Goal: Task Accomplishment & Management: Complete application form

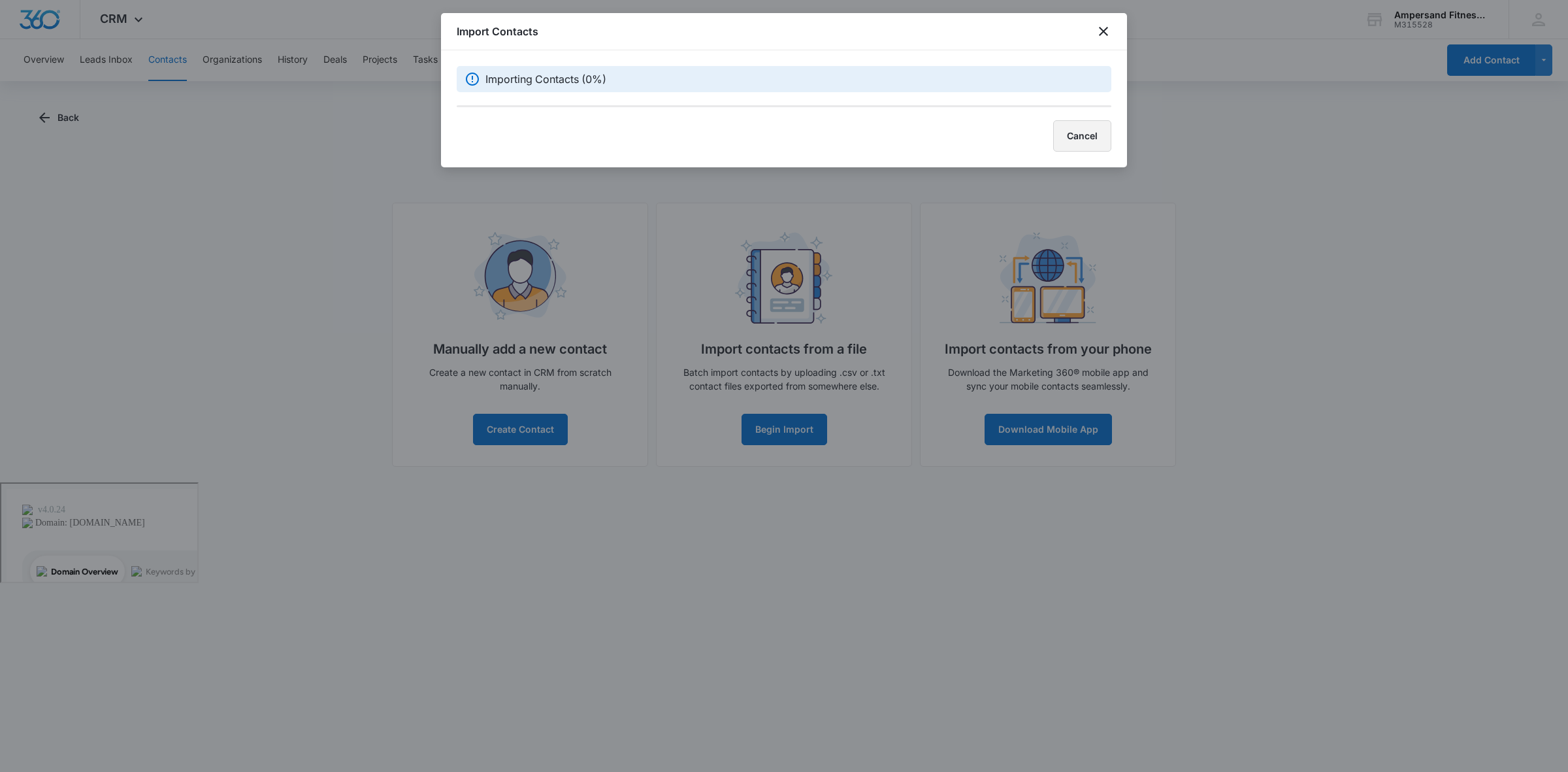
click at [1100, 139] on button "Cancel" at bounding box center [1082, 136] width 58 height 32
click at [1102, 33] on div "Import Contacts" at bounding box center [784, 32] width 686 height 37
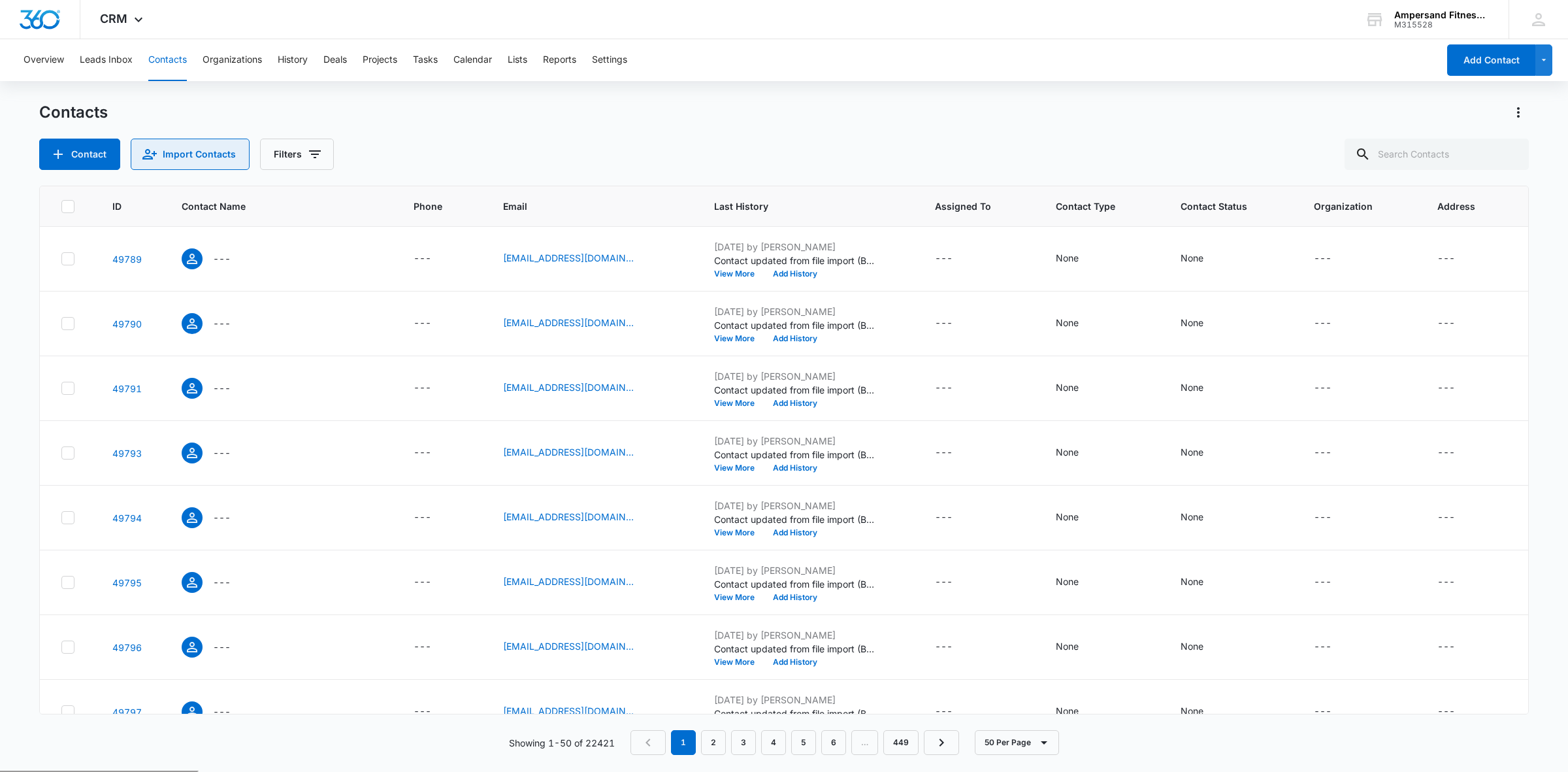
click at [176, 164] on button "Import Contacts" at bounding box center [190, 155] width 119 height 32
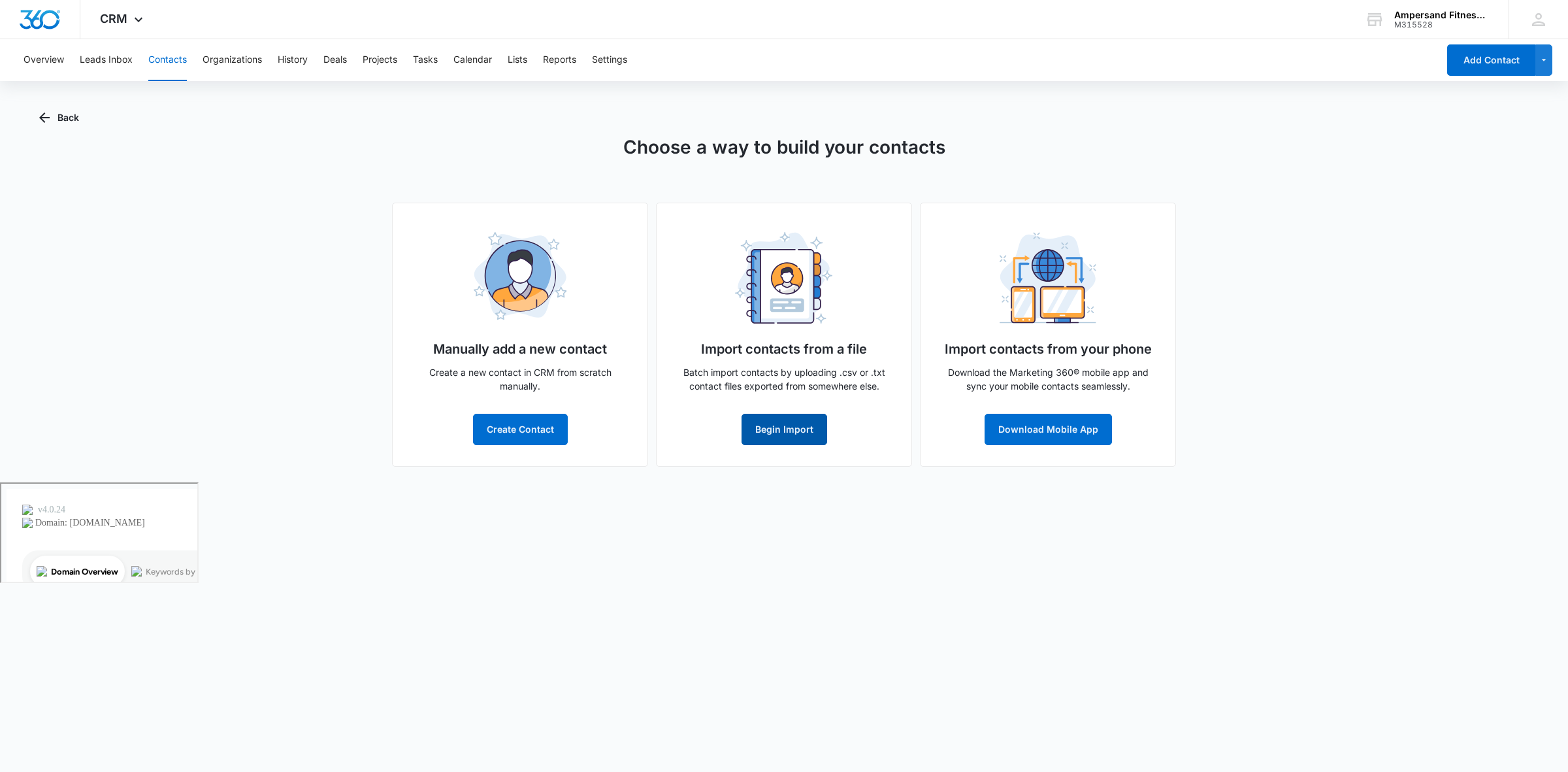
click at [801, 435] on button "Begin Import" at bounding box center [784, 430] width 86 height 32
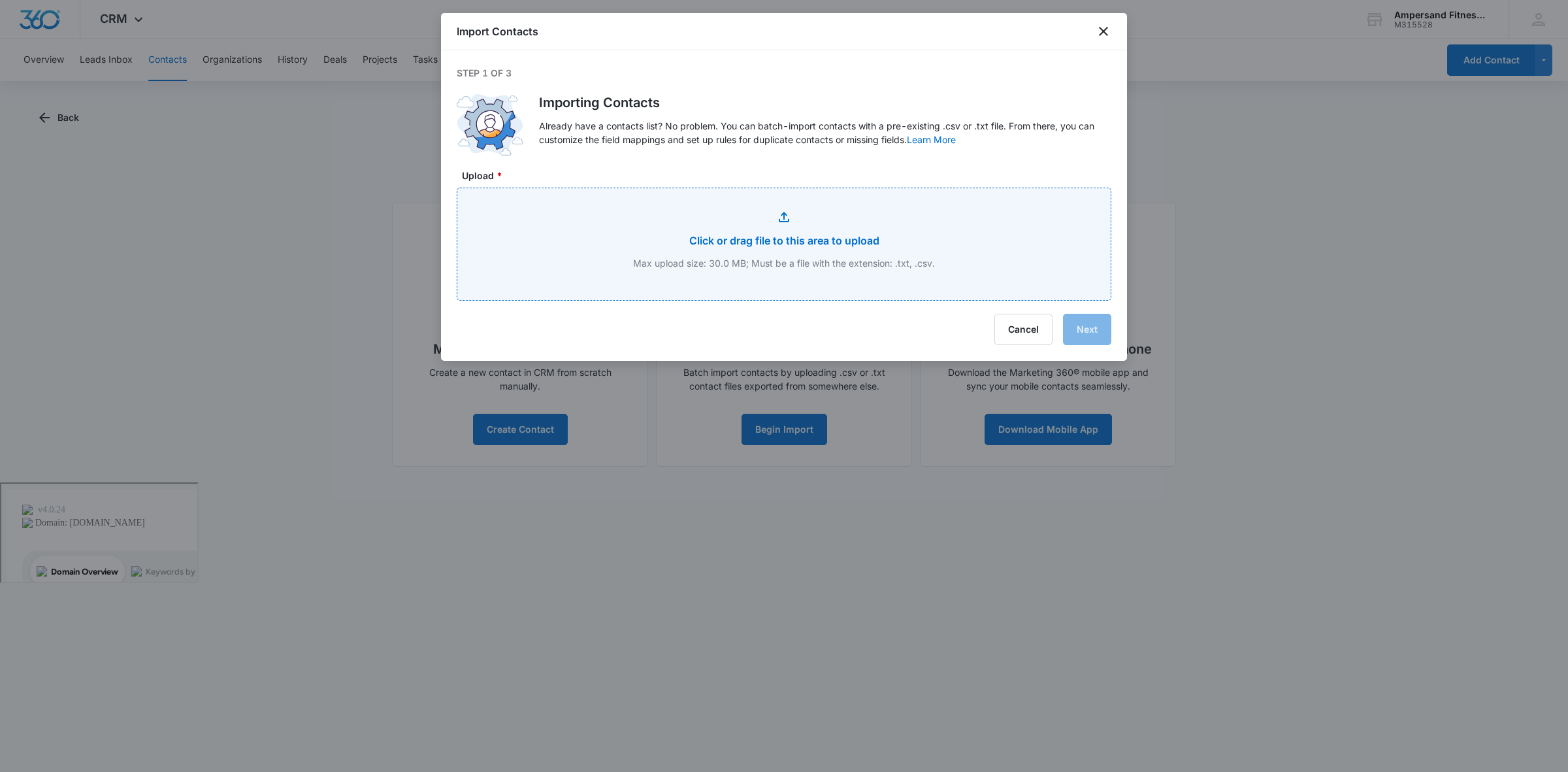
click at [811, 252] on input "Upload *" at bounding box center [784, 244] width 653 height 111
type input "C:\fakepath\Week 1.csv"
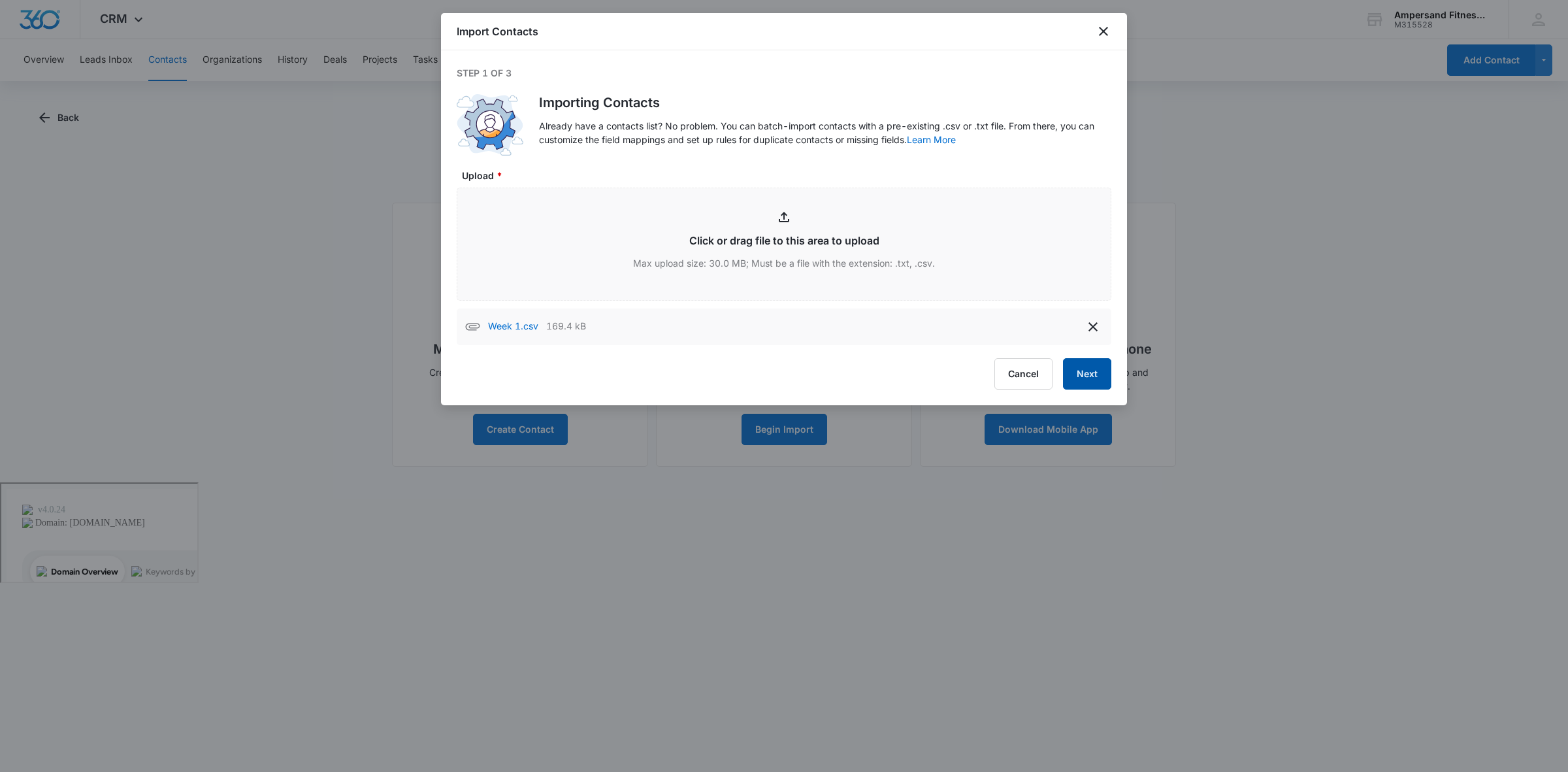
click at [1082, 369] on button "Next" at bounding box center [1087, 374] width 48 height 32
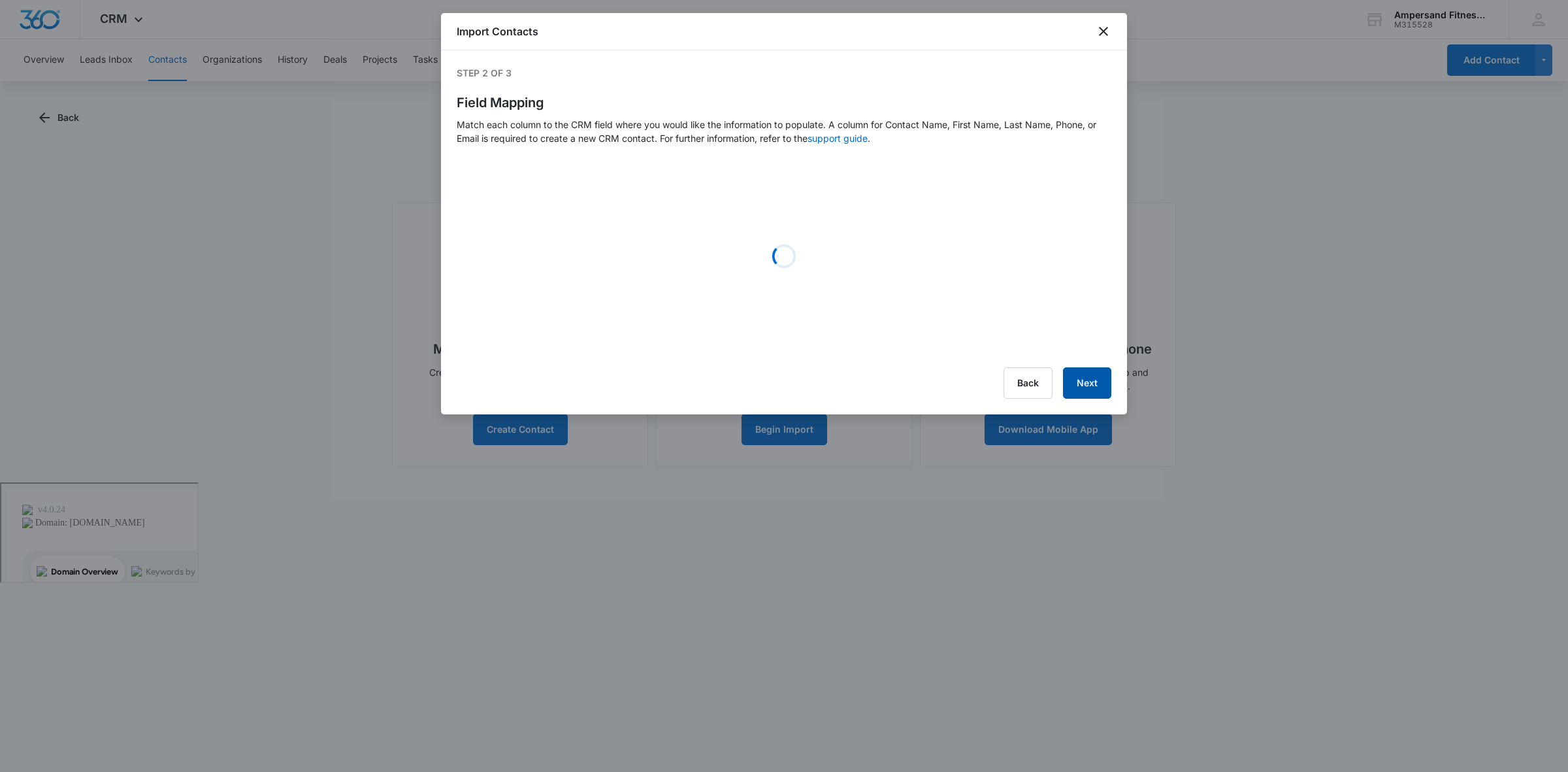
select select "79"
select select "78"
select select "185"
select select "tags"
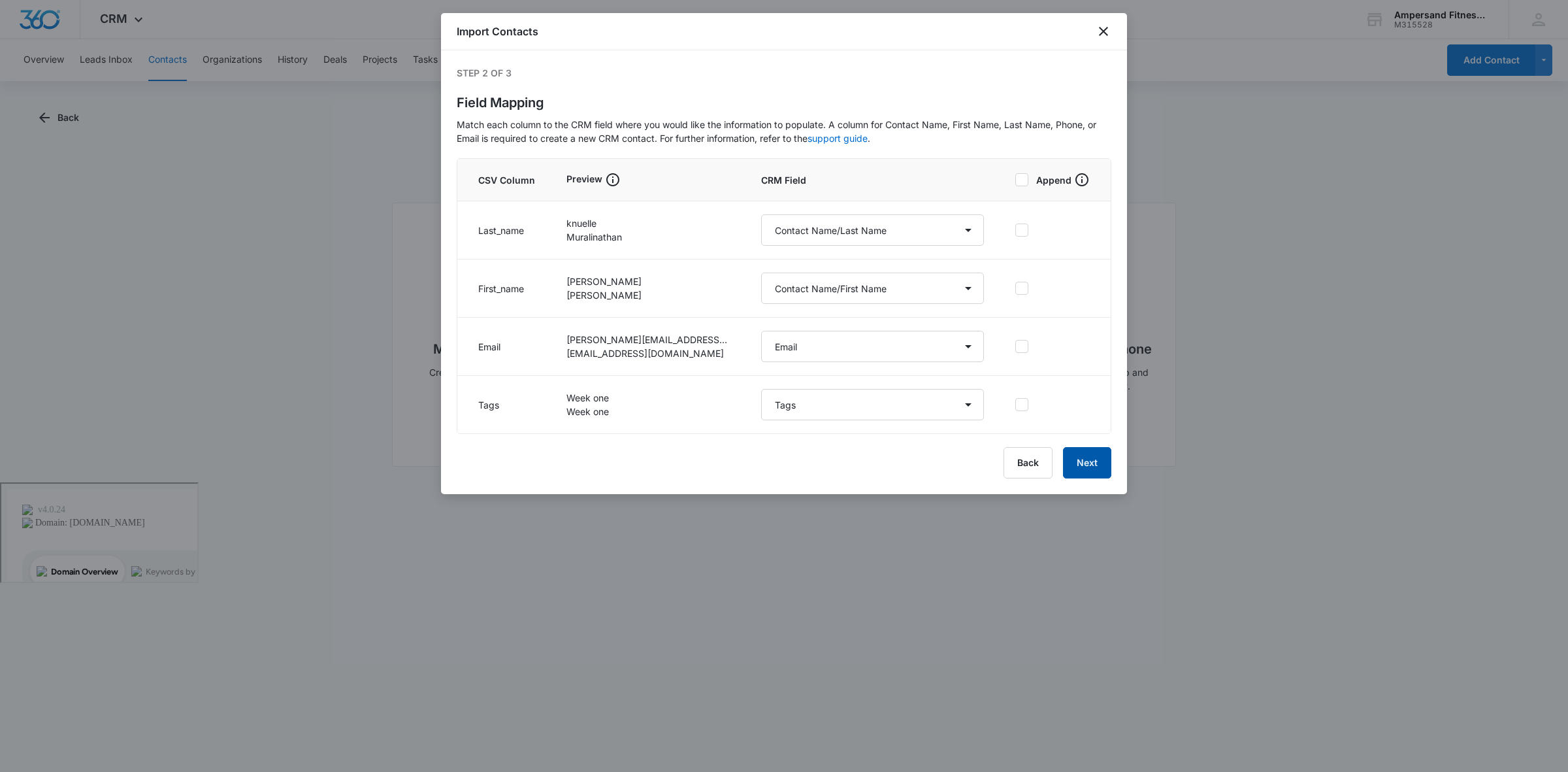
click at [1080, 458] on button "Next" at bounding box center [1087, 463] width 48 height 32
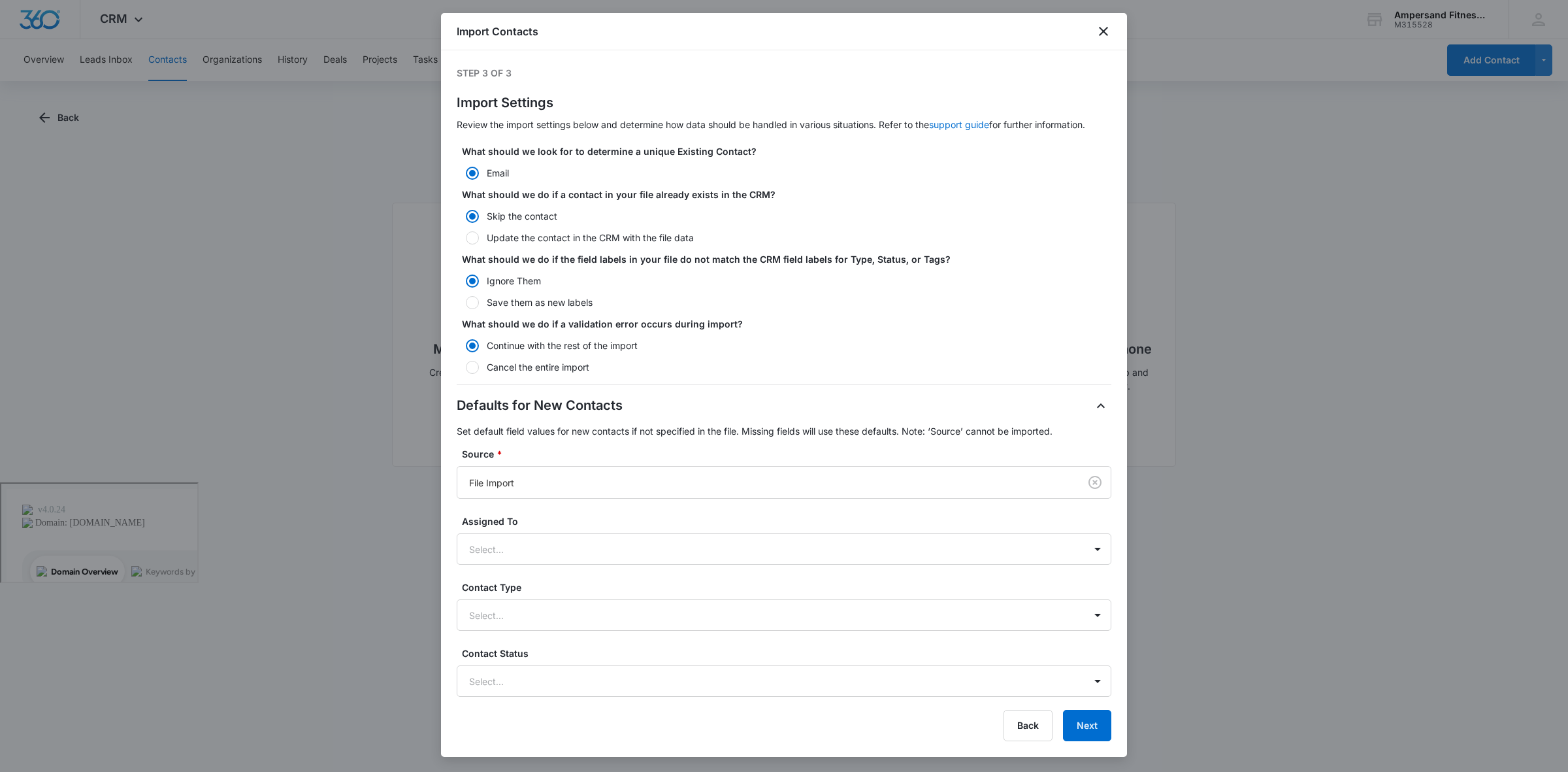
click at [680, 239] on label "Update the contact in the CRM with the file data" at bounding box center [784, 237] width 655 height 14
click at [466, 239] on input "Update the contact in the CRM with the file data" at bounding box center [461, 238] width 9 height 9
radio input "false"
radio input "true"
click at [691, 478] on div at bounding box center [766, 483] width 594 height 17
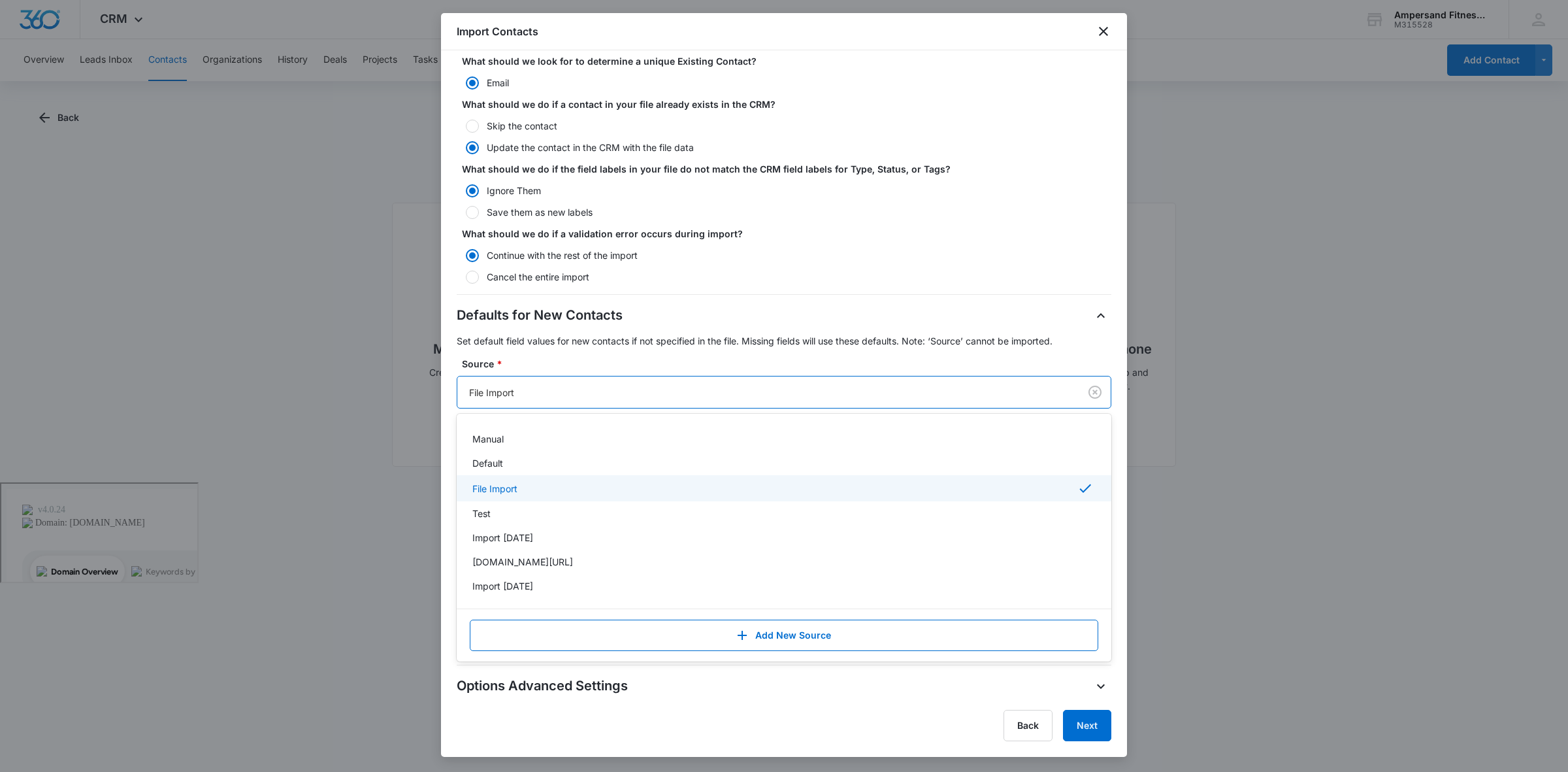
scroll to position [46, 0]
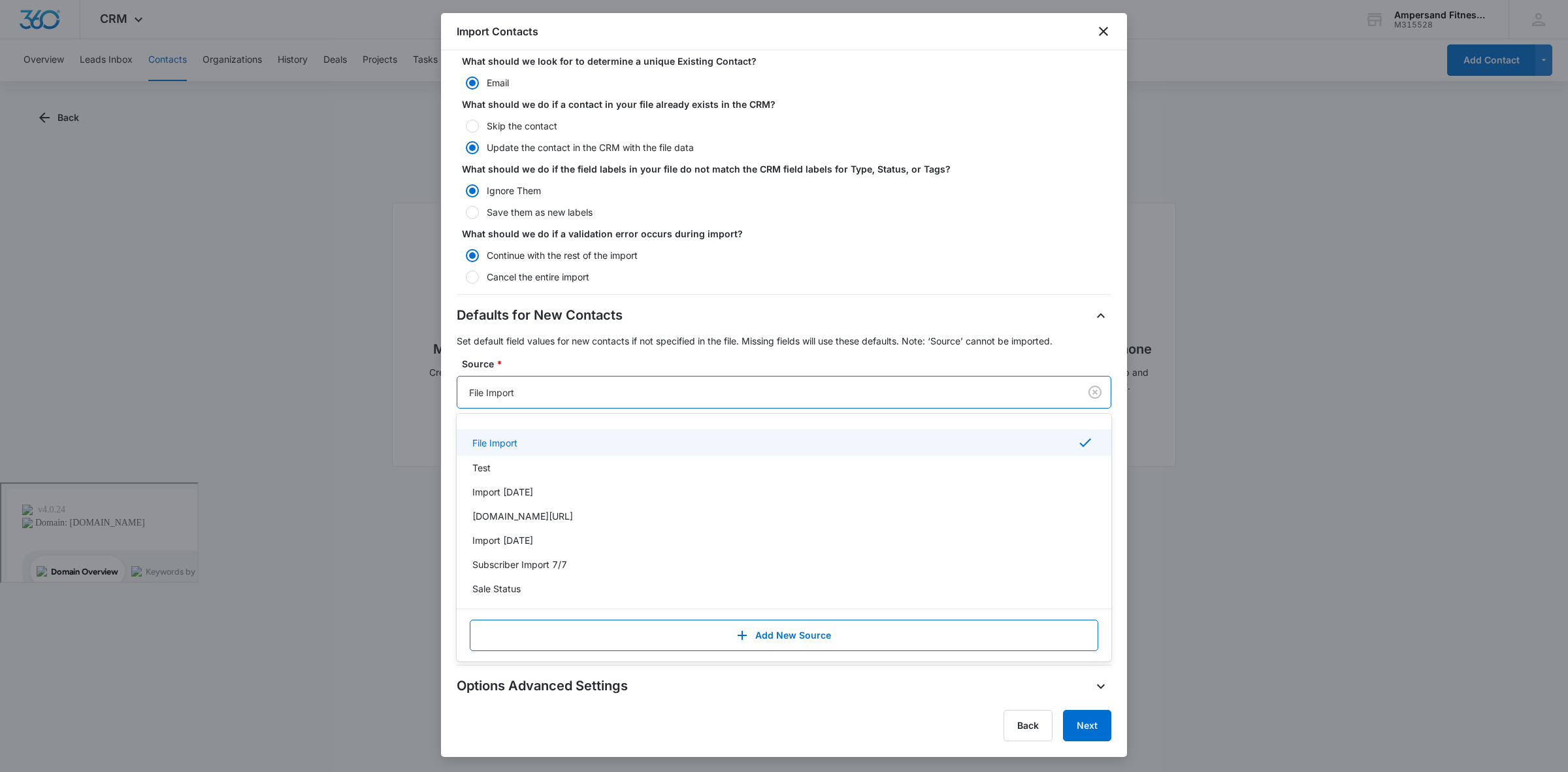
click at [970, 246] on div "What should we do if a validation error occurs during import? Continue with the…" at bounding box center [784, 255] width 655 height 57
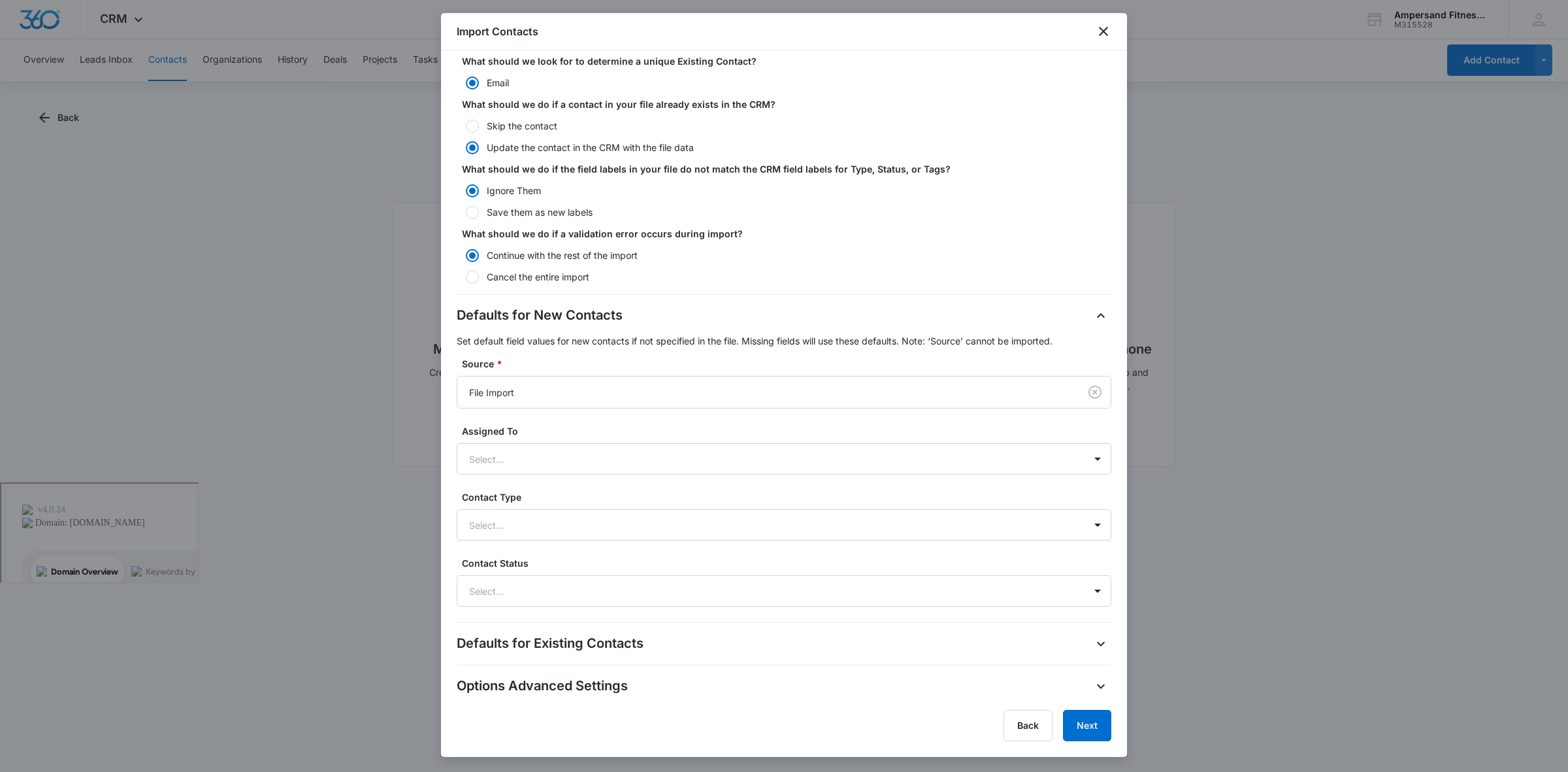
scroll to position [0, 0]
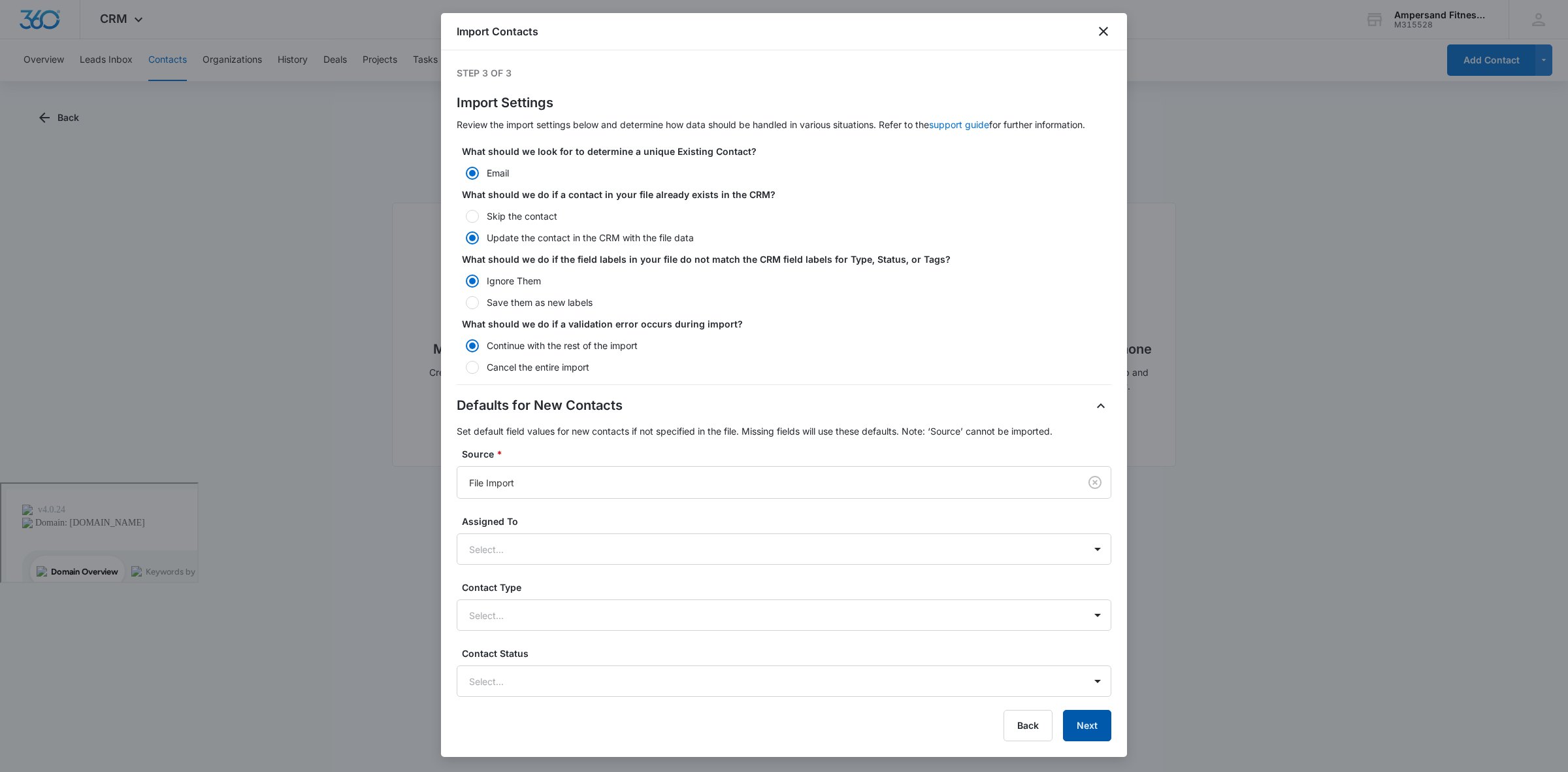
click at [1083, 728] on button "Next" at bounding box center [1087, 726] width 48 height 32
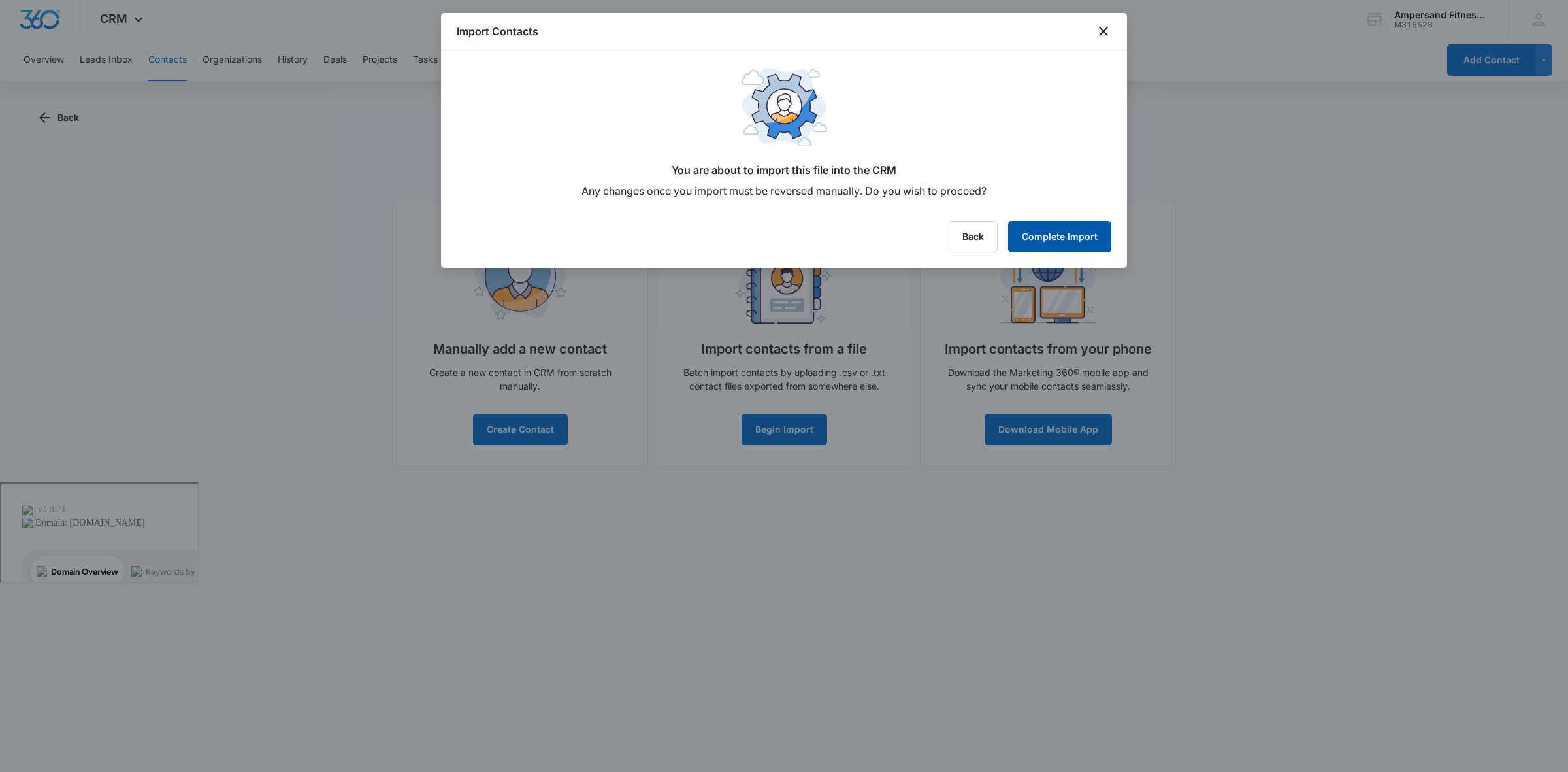
click at [1049, 229] on button "Complete Import" at bounding box center [1060, 237] width 103 height 32
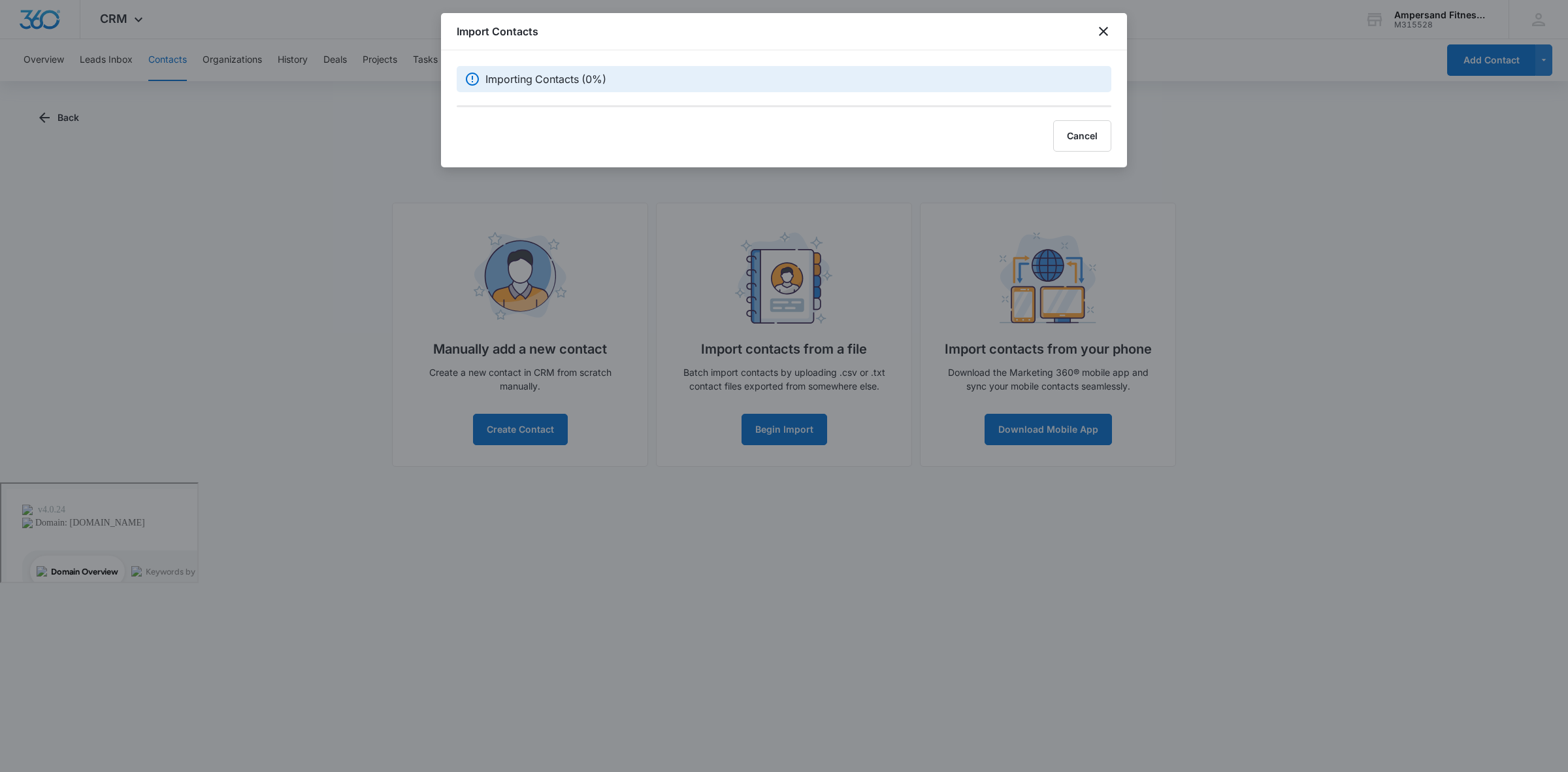
click at [570, 88] on div "Importing Contacts (0%)" at bounding box center [784, 78] width 655 height 26
click at [575, 84] on p "Importing Contacts (0%)" at bounding box center [545, 79] width 121 height 16
click at [622, 77] on div "Importing Contacts (0%)" at bounding box center [795, 79] width 619 height 16
click at [1100, 27] on icon "close" at bounding box center [1103, 31] width 16 height 16
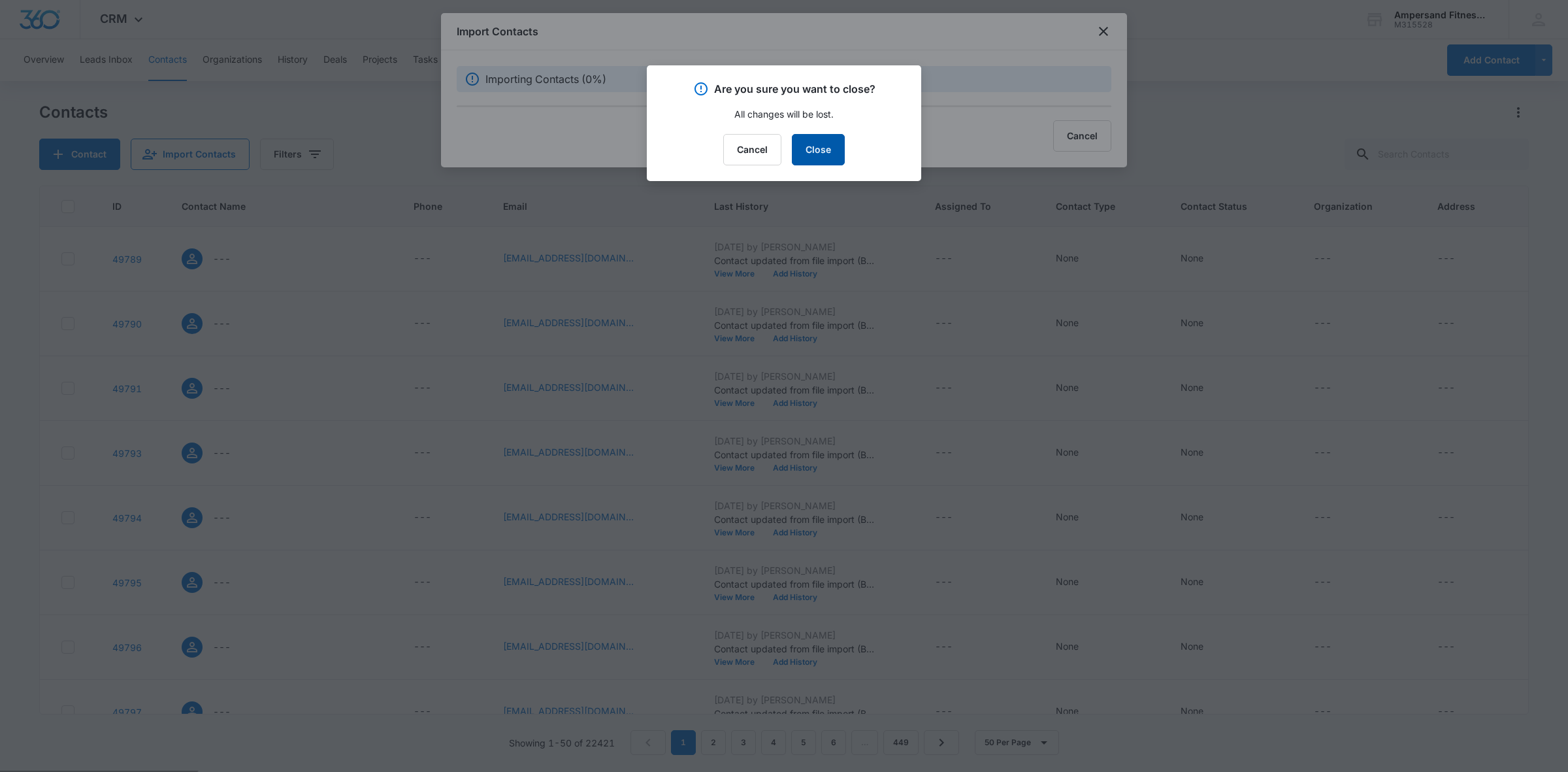
click at [831, 155] on button "Close" at bounding box center [819, 150] width 53 height 32
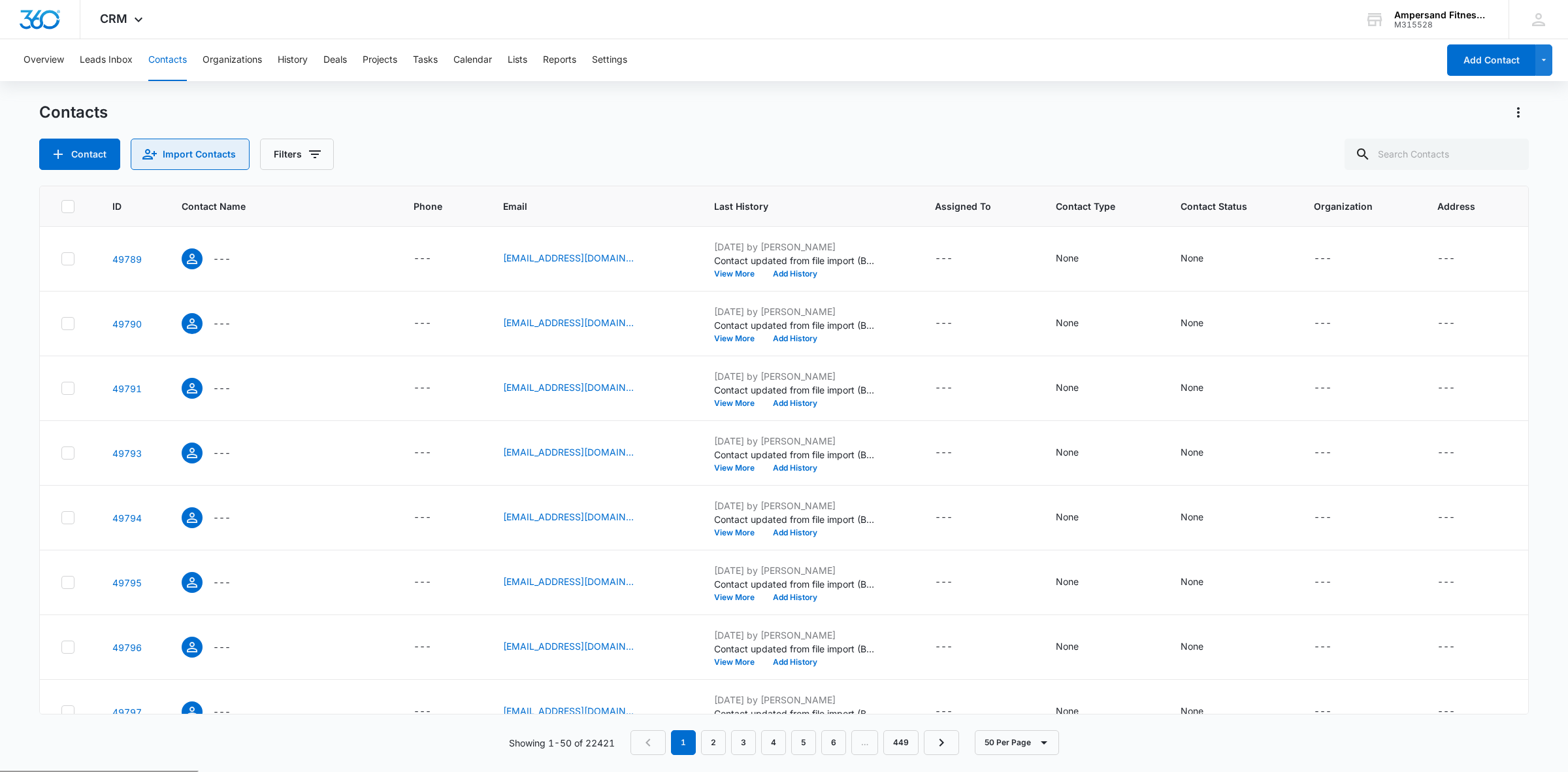
click at [194, 148] on button "Import Contacts" at bounding box center [190, 155] width 119 height 32
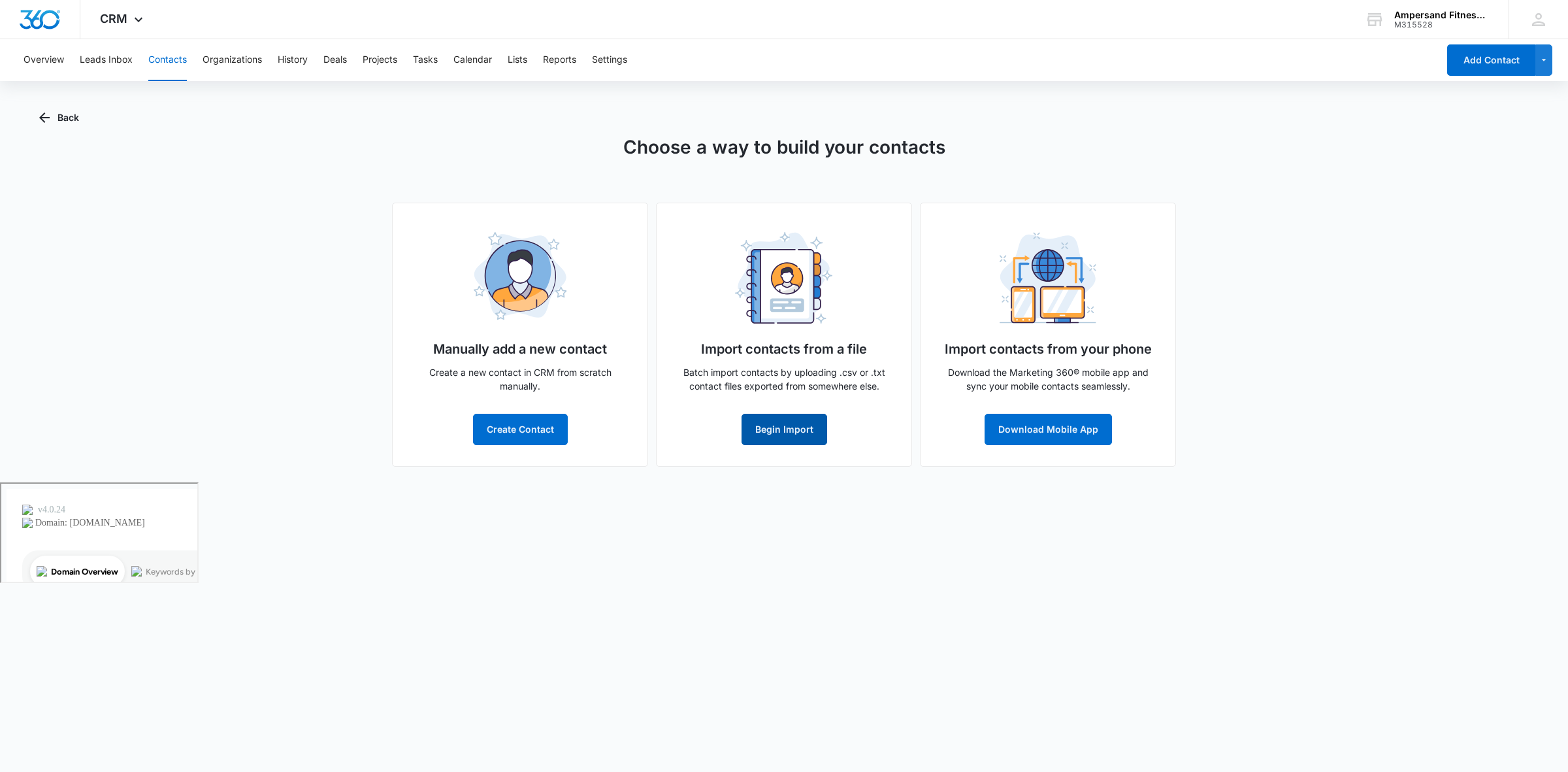
click at [746, 435] on button "Begin Import" at bounding box center [784, 430] width 86 height 32
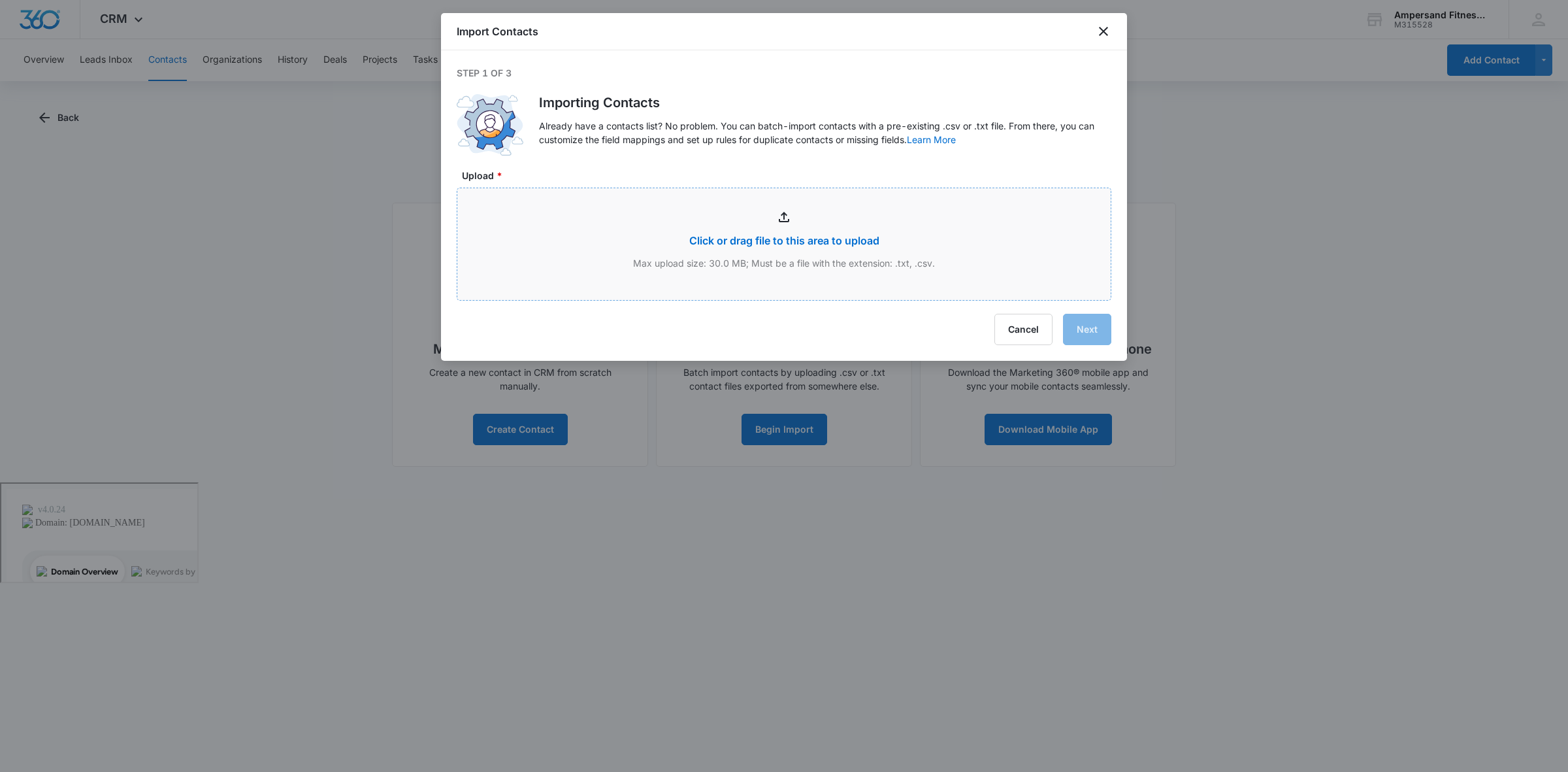
type input "C:\fakepath\Week one.csv"
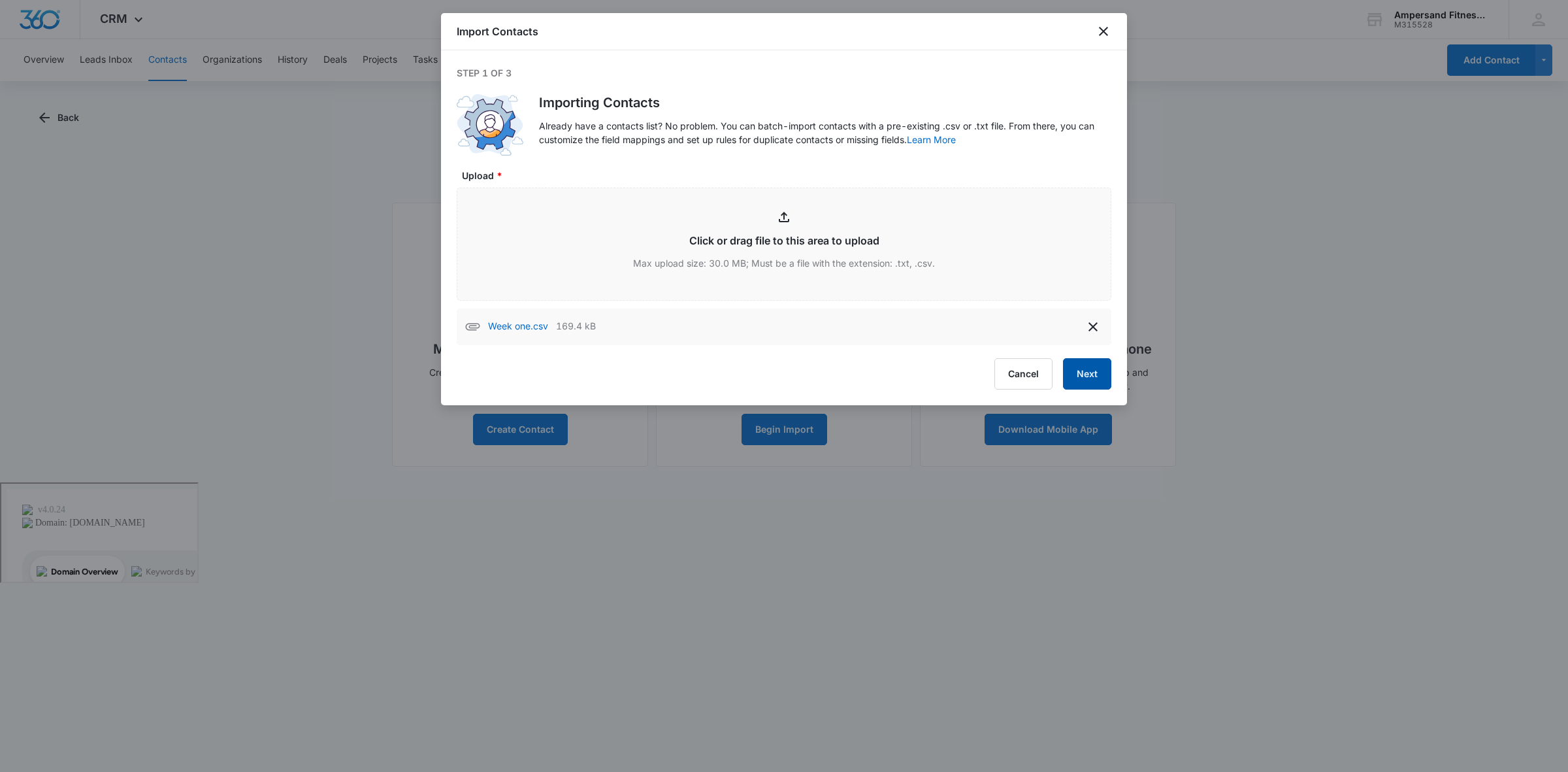
click at [1083, 374] on button "Next" at bounding box center [1087, 374] width 48 height 32
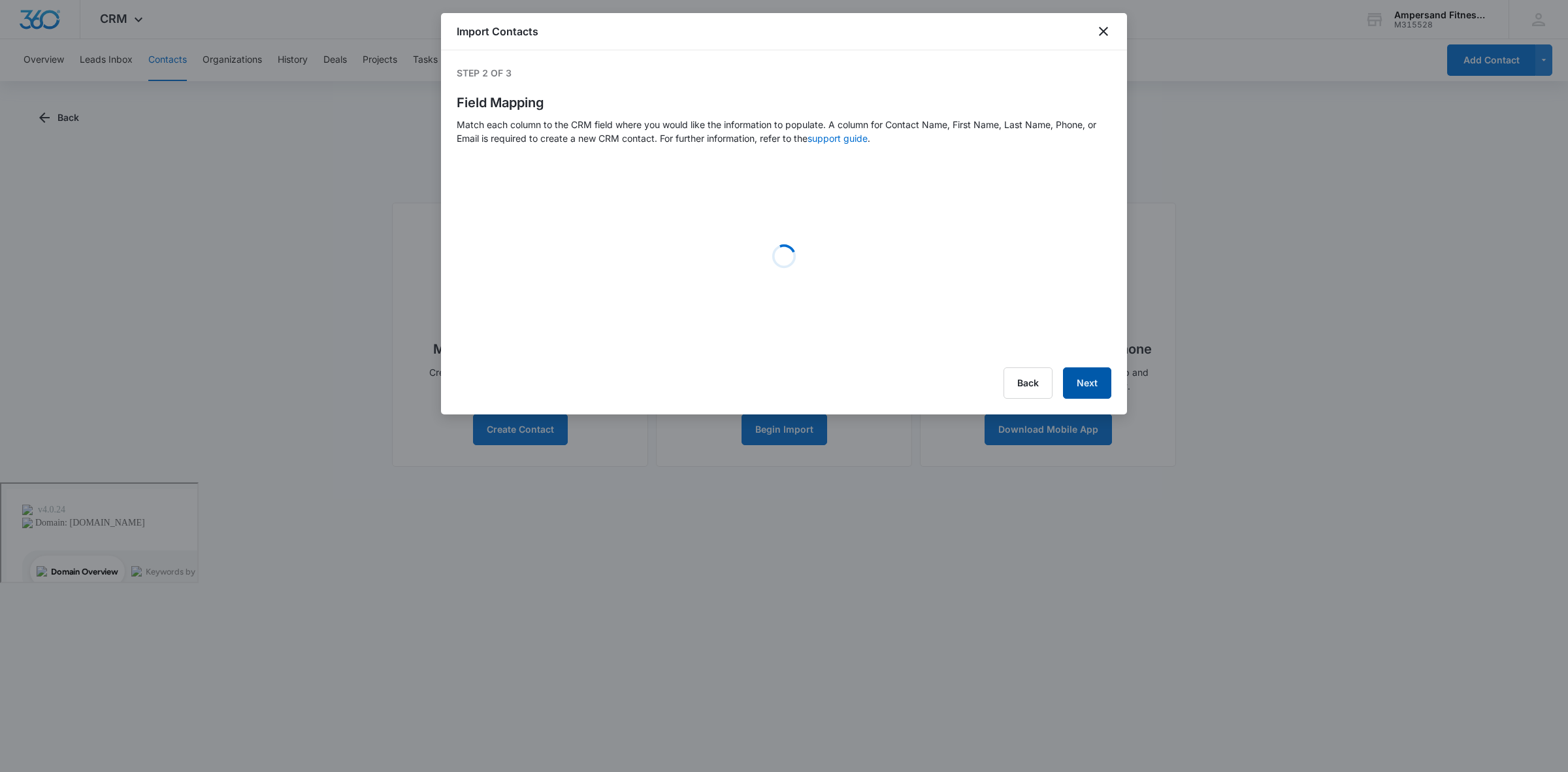
select select "79"
select select "78"
select select "185"
select select "tags"
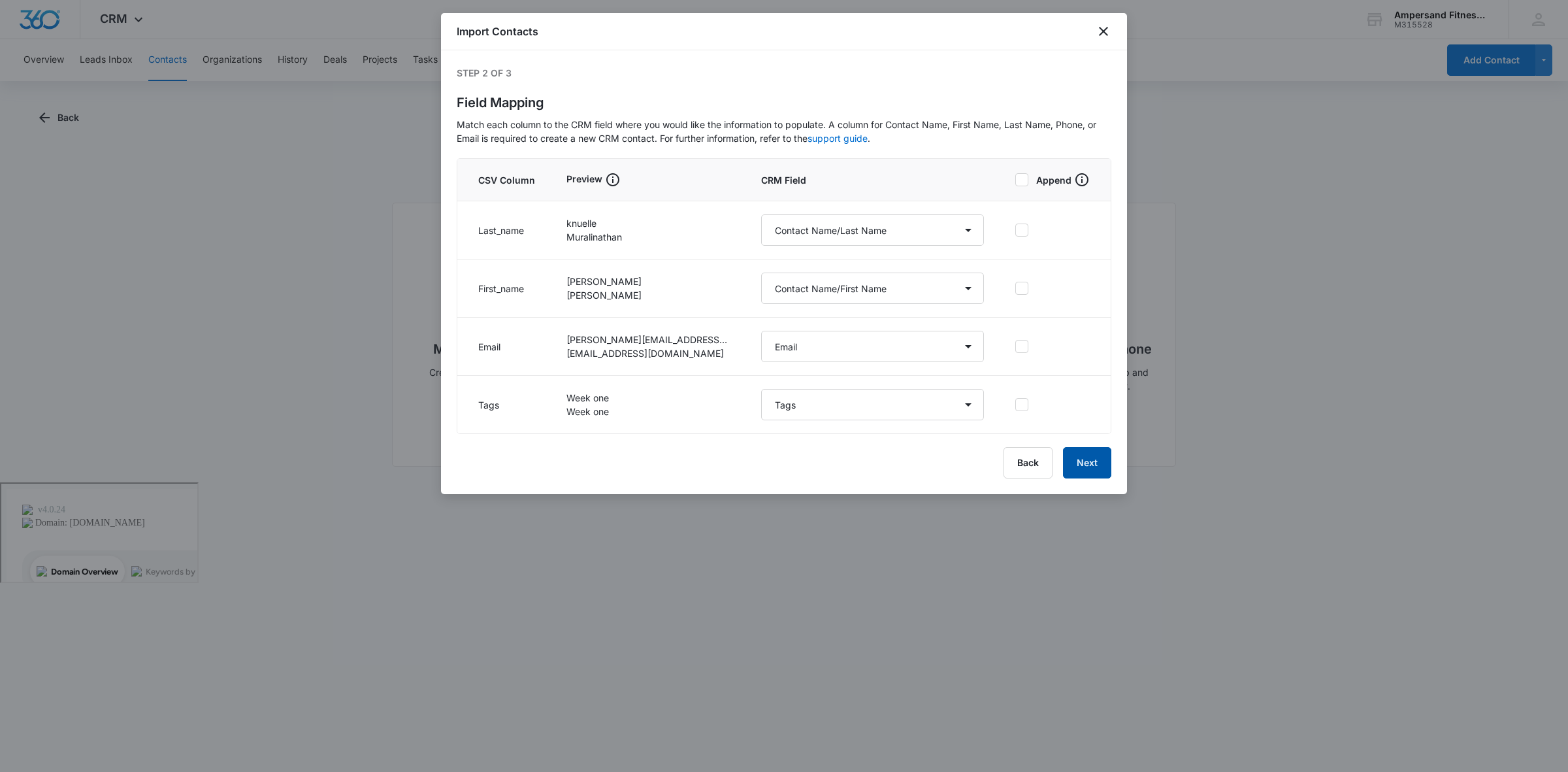
click at [1080, 458] on button "Next" at bounding box center [1087, 463] width 48 height 32
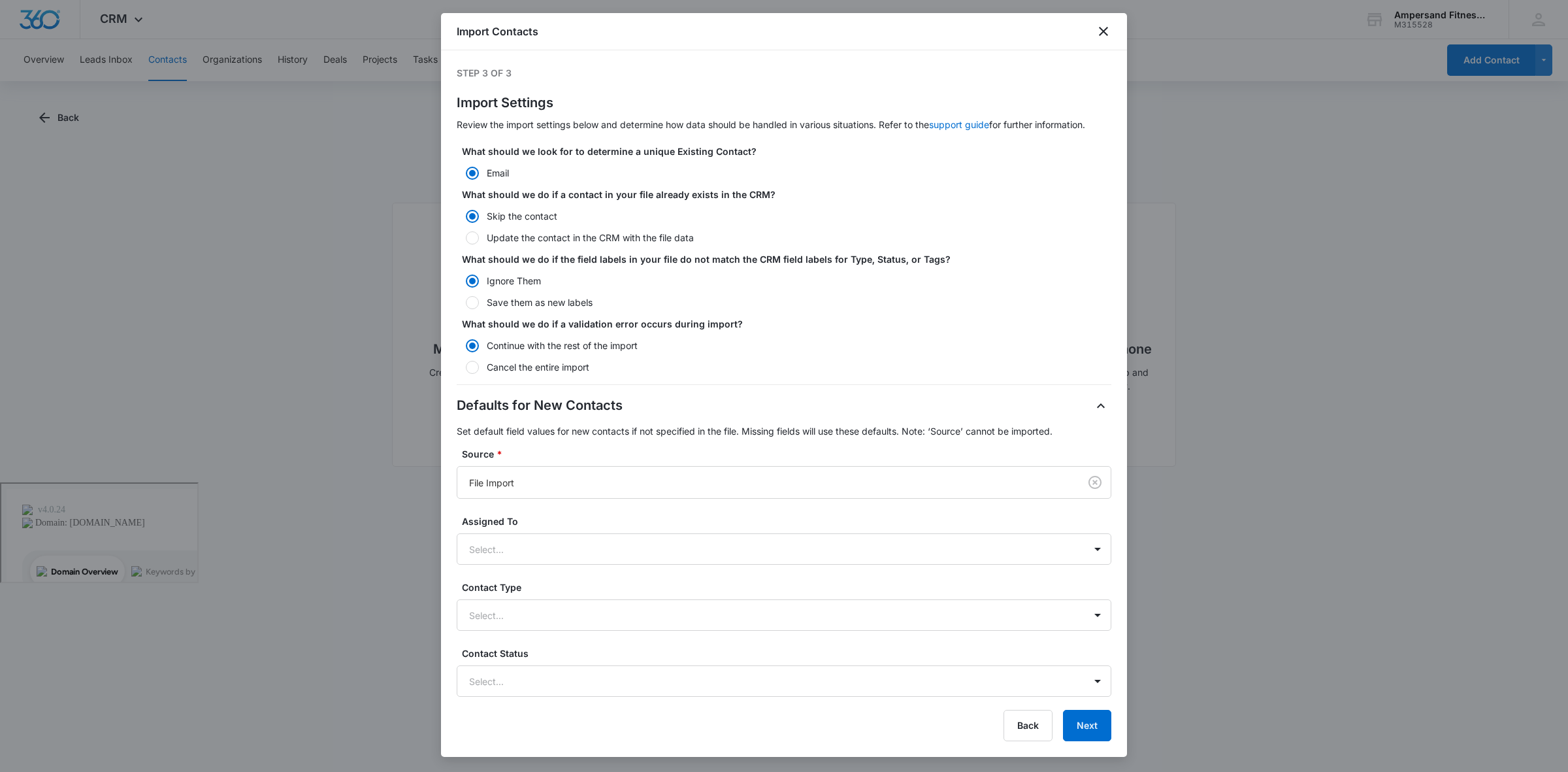
click at [570, 240] on label "Update the contact in the CRM with the file data" at bounding box center [784, 237] width 655 height 14
click at [466, 240] on input "Update the contact in the CRM with the file data" at bounding box center [461, 238] width 9 height 9
radio input "false"
radio input "true"
click at [1089, 729] on button "Next" at bounding box center [1087, 726] width 48 height 32
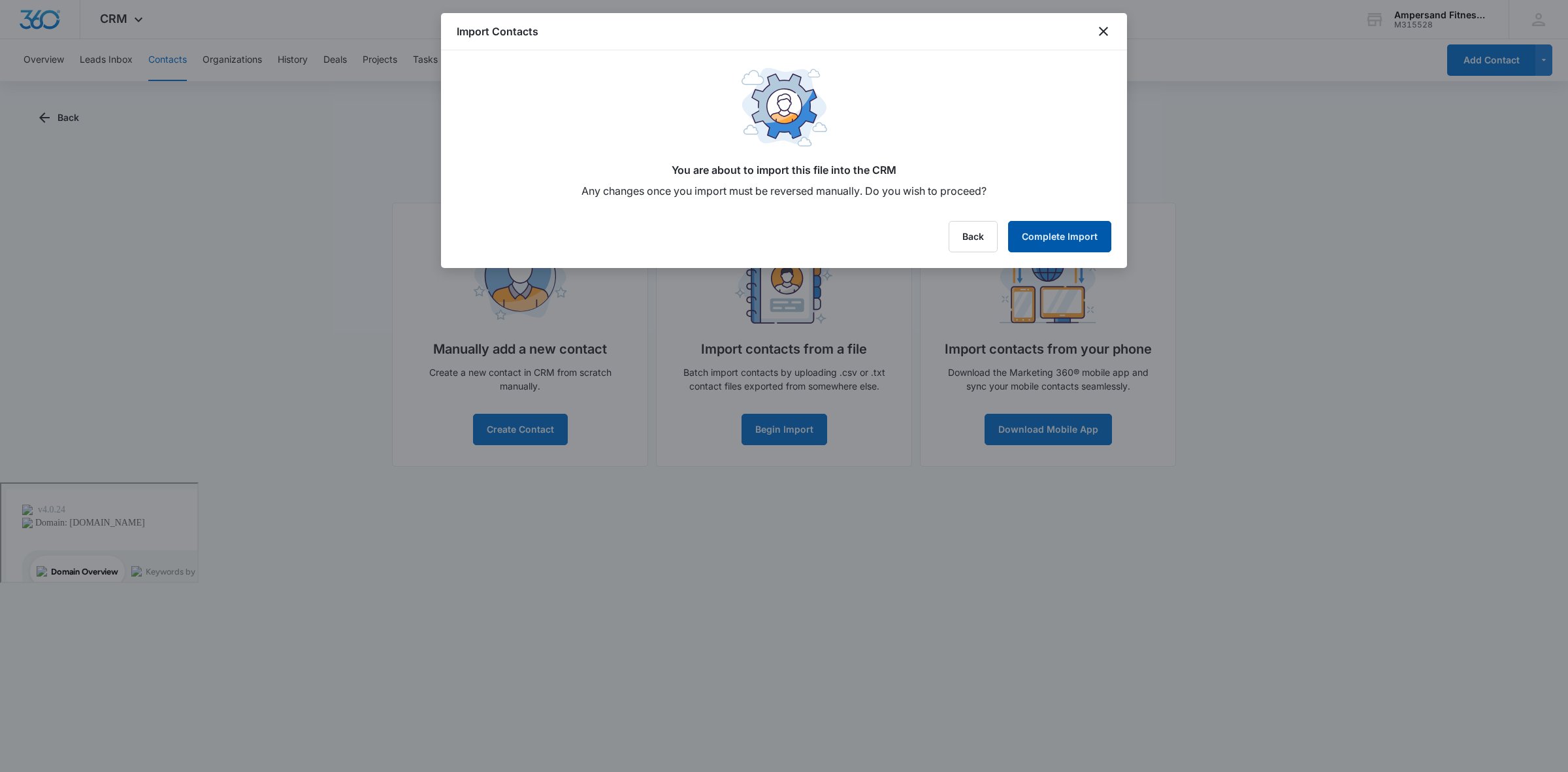
click at [1079, 243] on button "Complete Import" at bounding box center [1060, 237] width 103 height 32
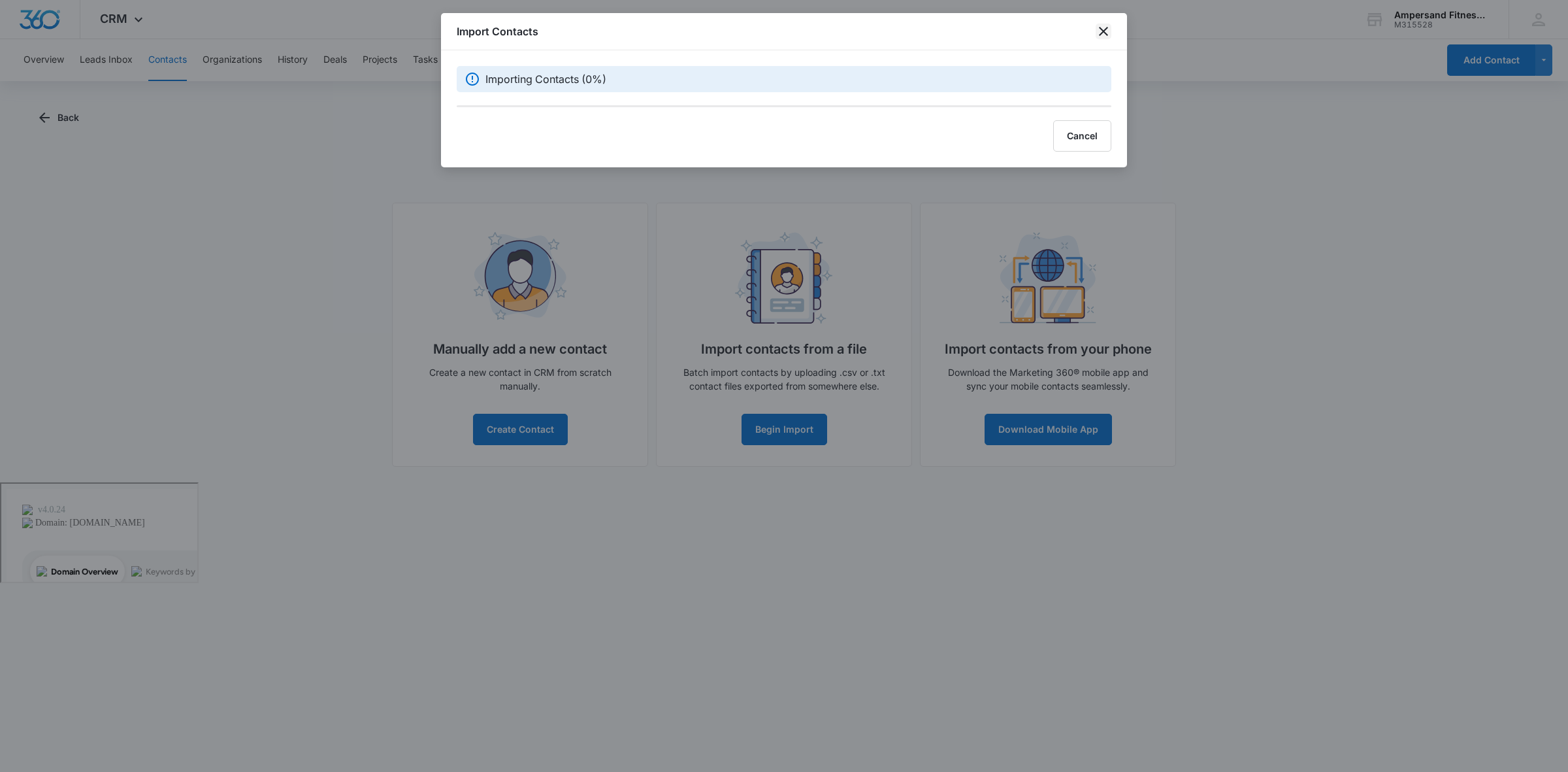
click at [1101, 27] on icon "close" at bounding box center [1103, 31] width 16 height 16
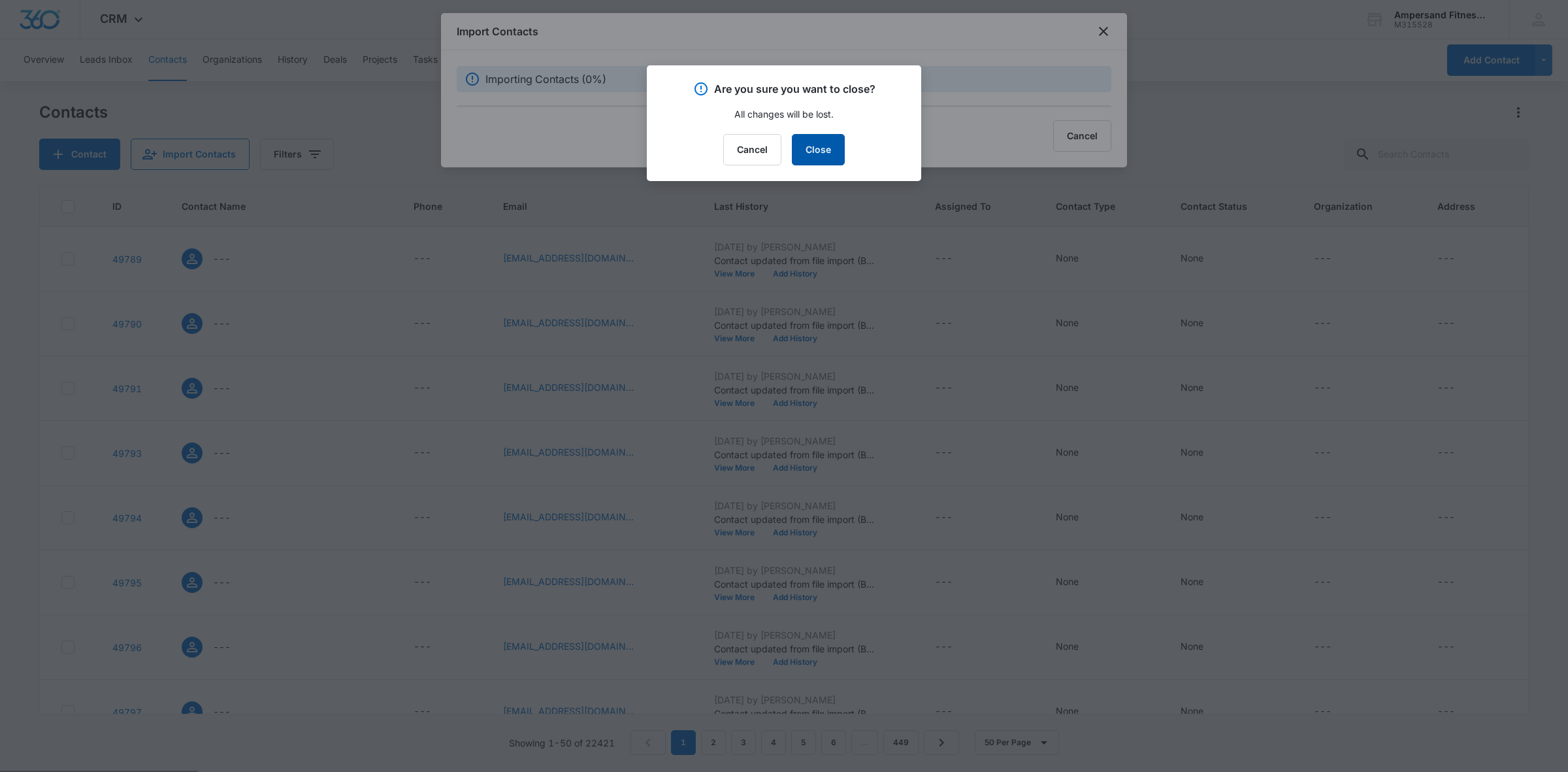
click at [808, 145] on button "Close" at bounding box center [819, 150] width 53 height 32
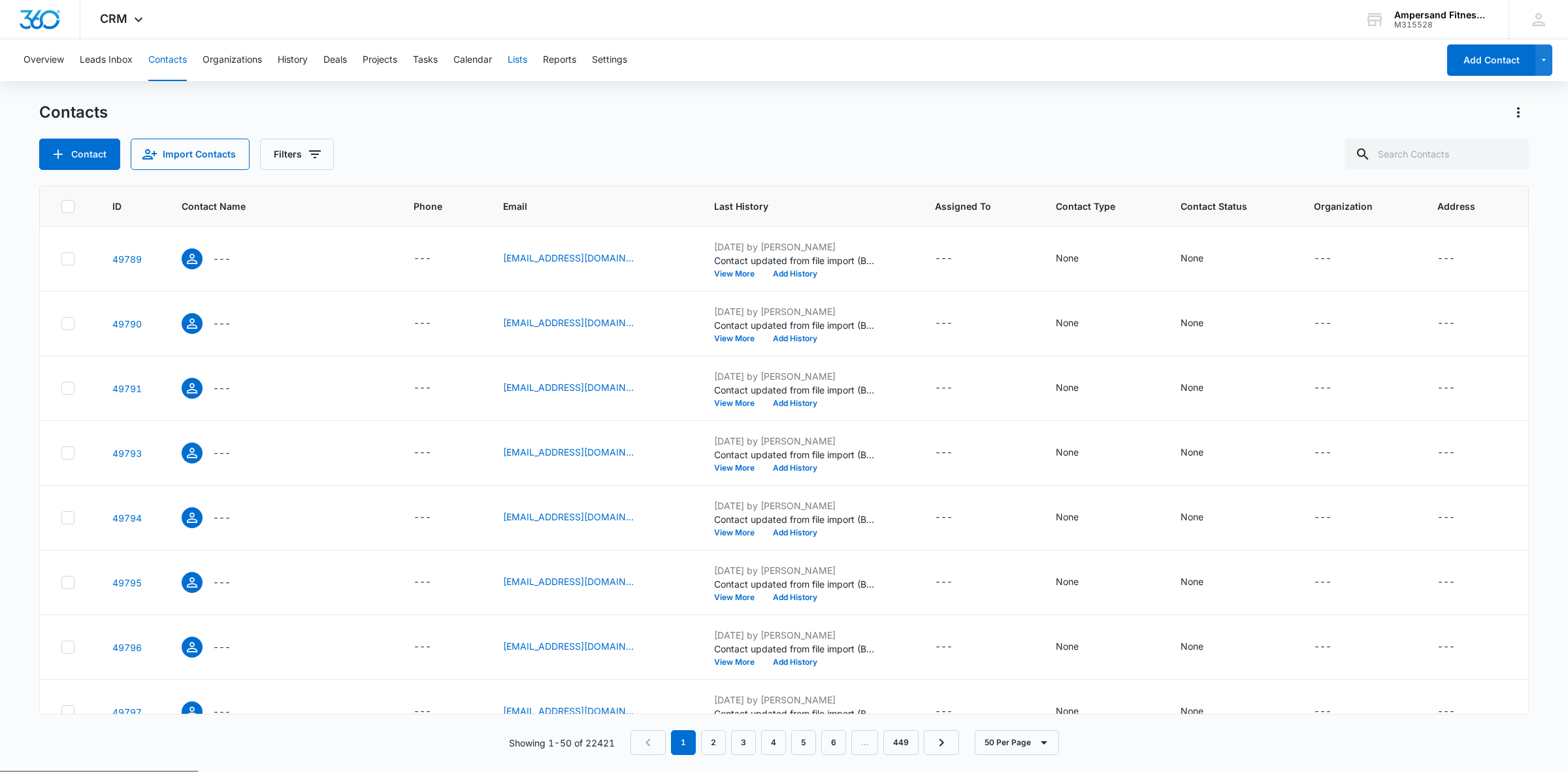
click at [525, 51] on button "Lists" at bounding box center [518, 60] width 20 height 42
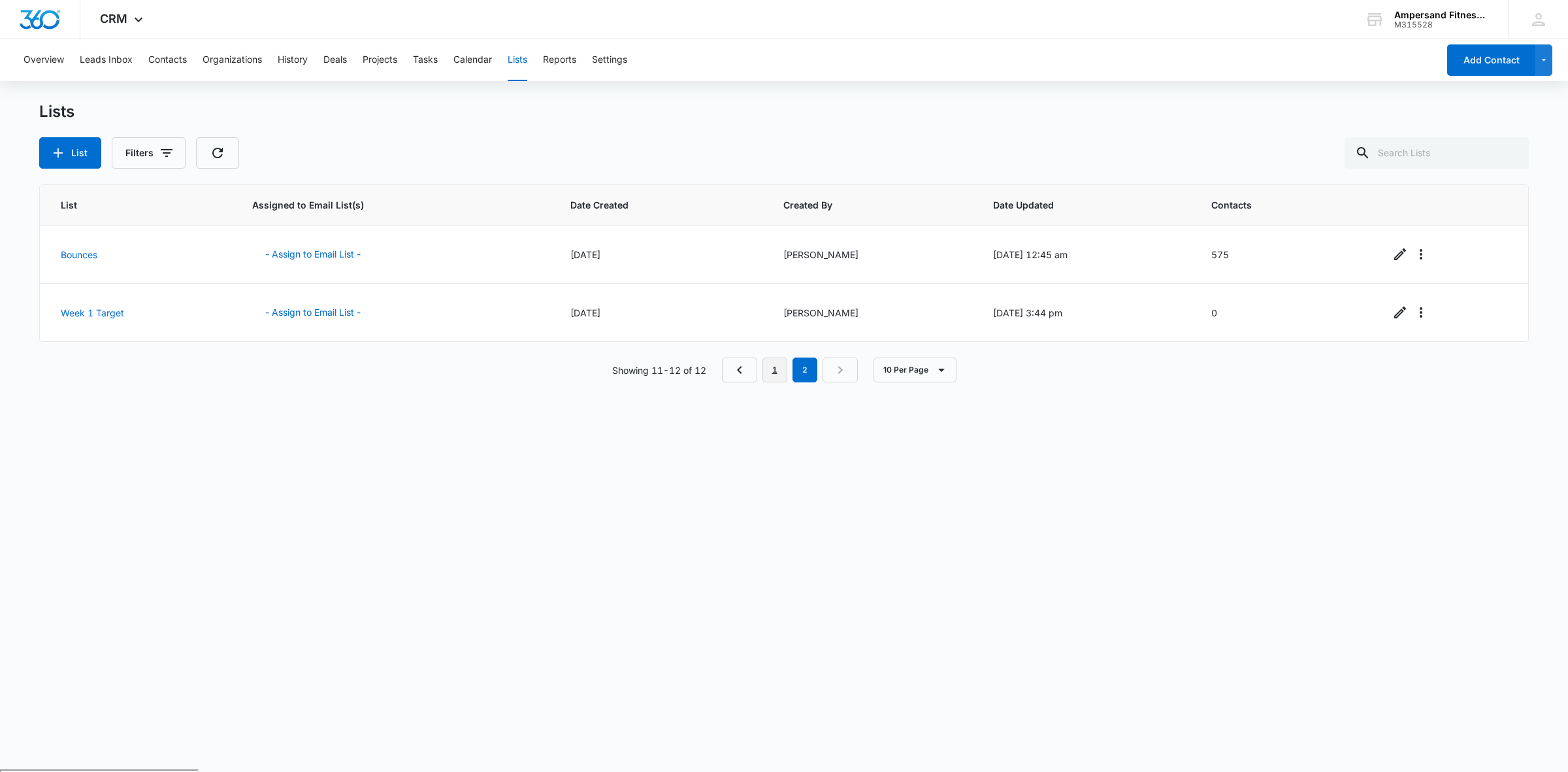
click at [765, 369] on link "1" at bounding box center [775, 370] width 25 height 25
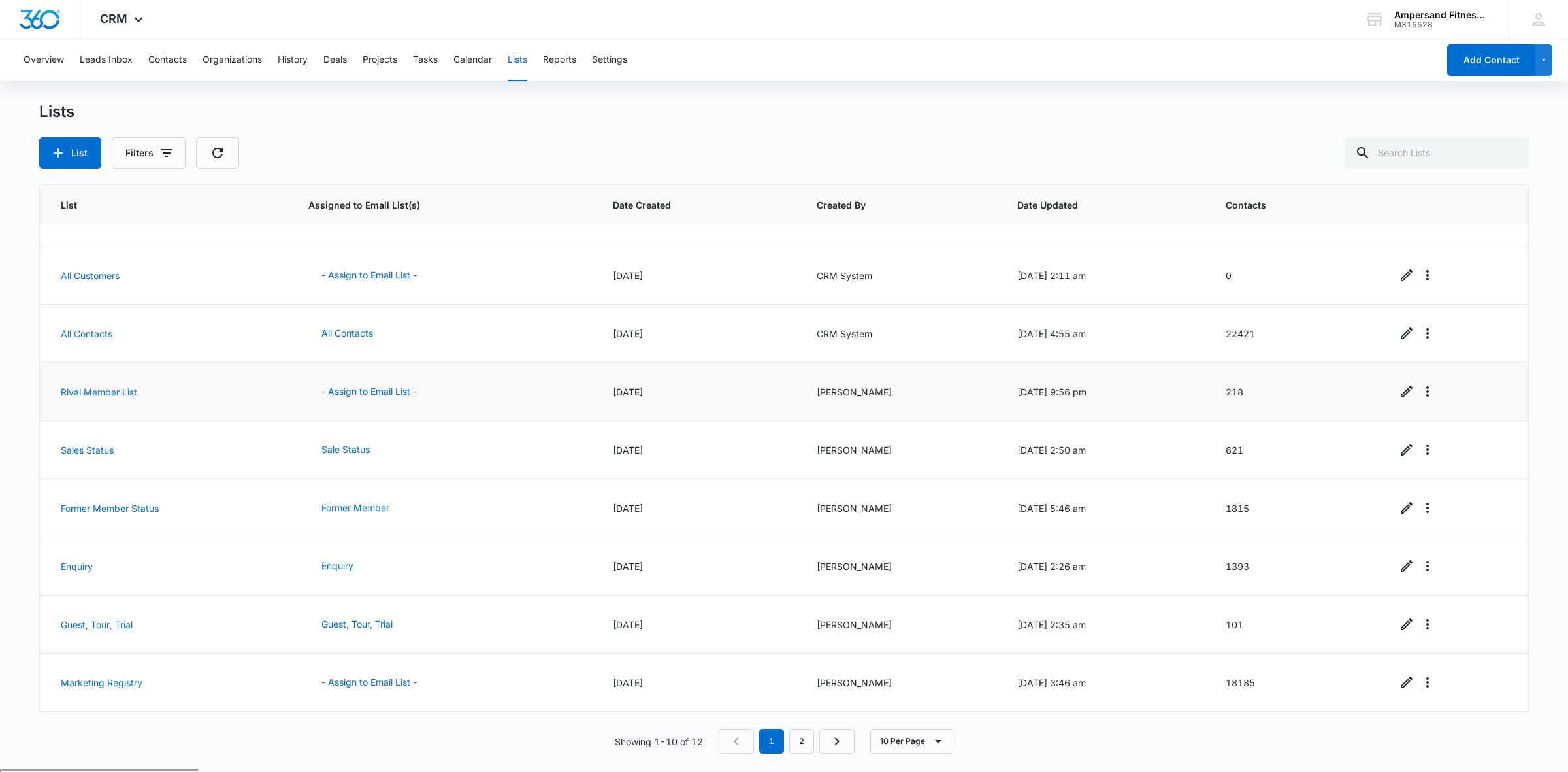
scroll to position [96, 0]
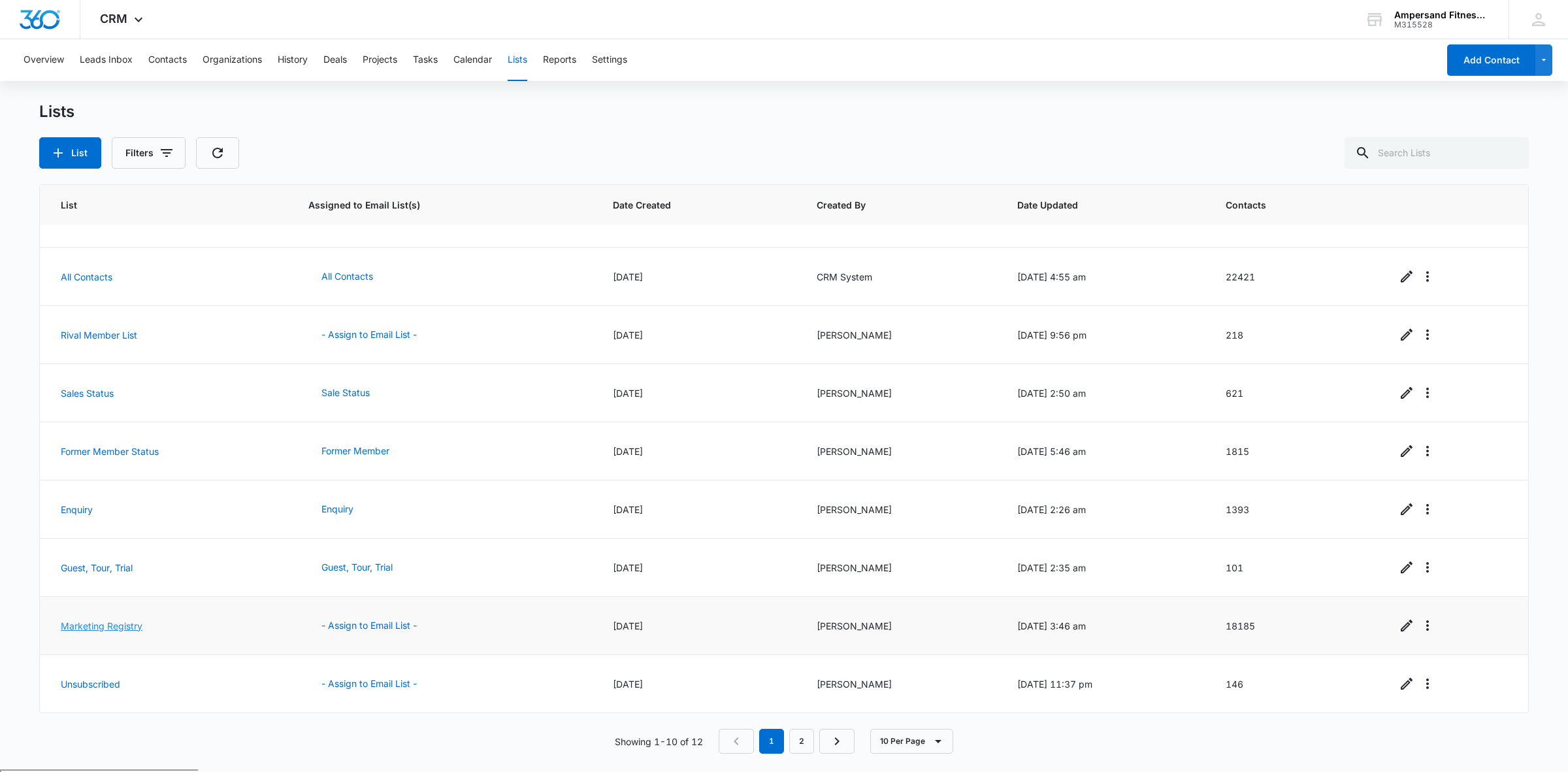
click at [110, 622] on link "Marketing Registry" at bounding box center [101, 626] width 81 height 11
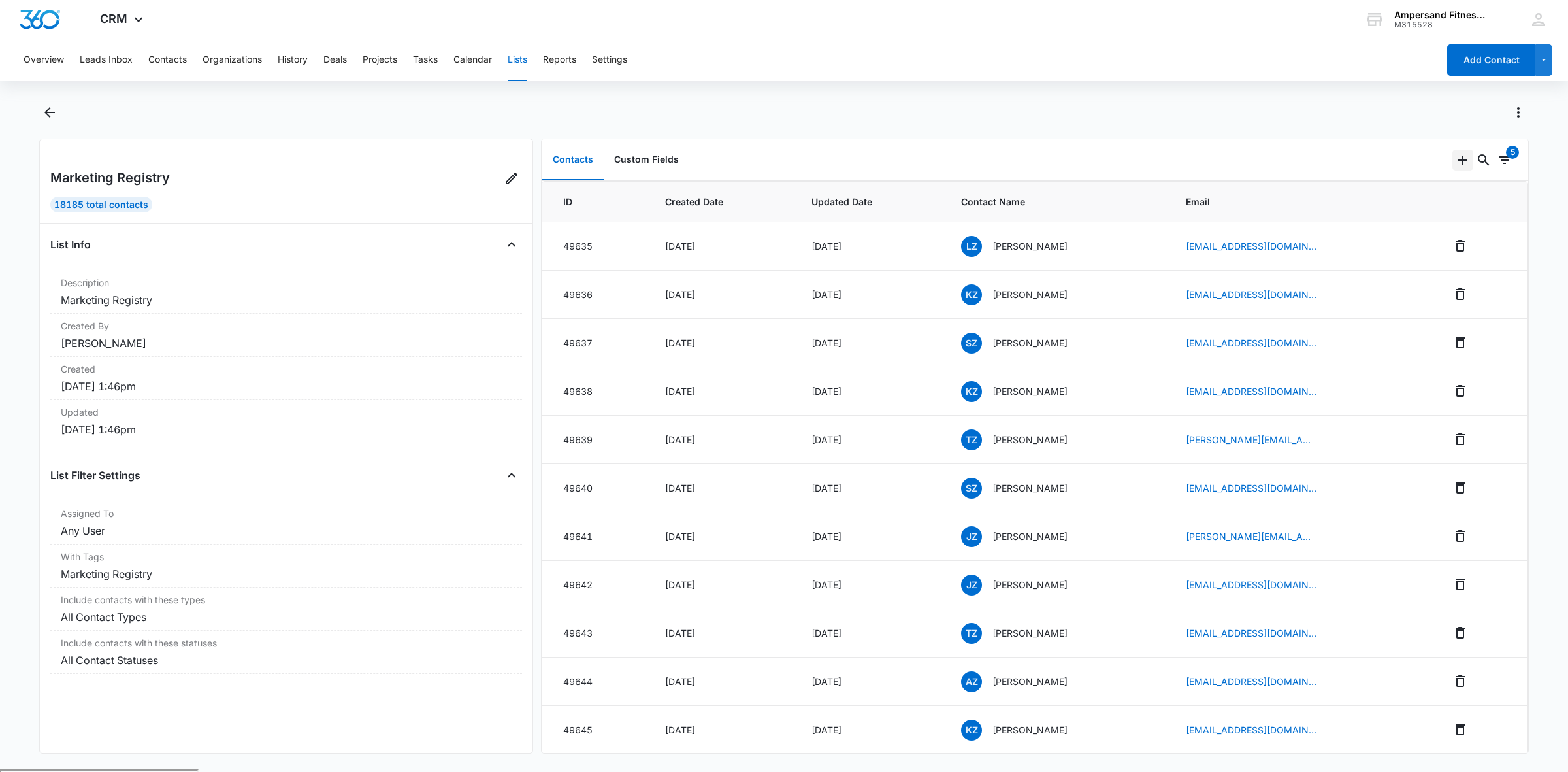
click at [1458, 159] on icon "Add" at bounding box center [1462, 160] width 9 height 9
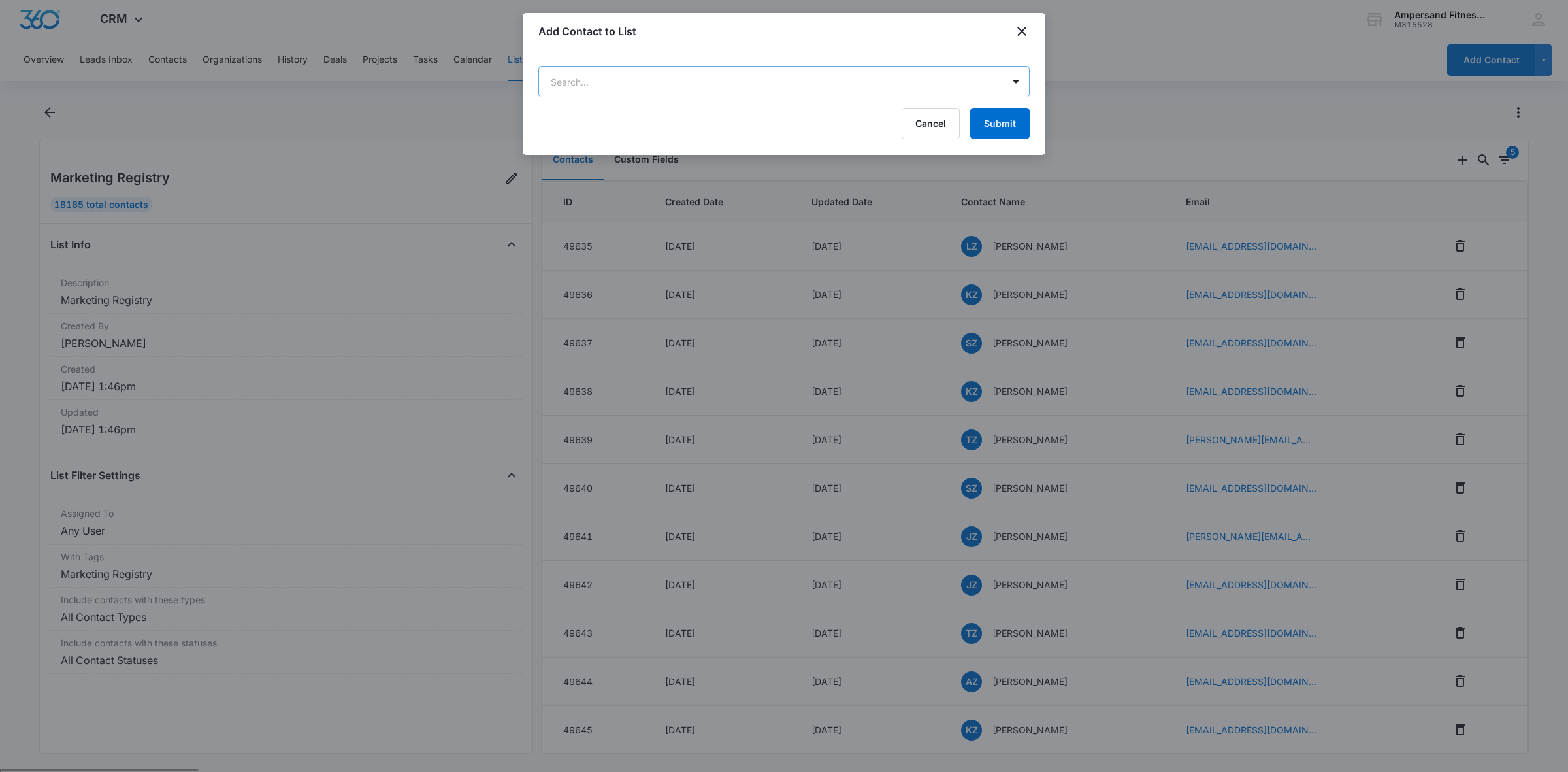
click at [720, 66] on body "CRM Apps Reputation Forms CRM Email Social POS Content Ads Intelligence Files B…" at bounding box center [784, 437] width 1568 height 873
click at [1033, 26] on div at bounding box center [784, 386] width 1568 height 772
click at [1007, 118] on button "Submit" at bounding box center [1000, 124] width 60 height 32
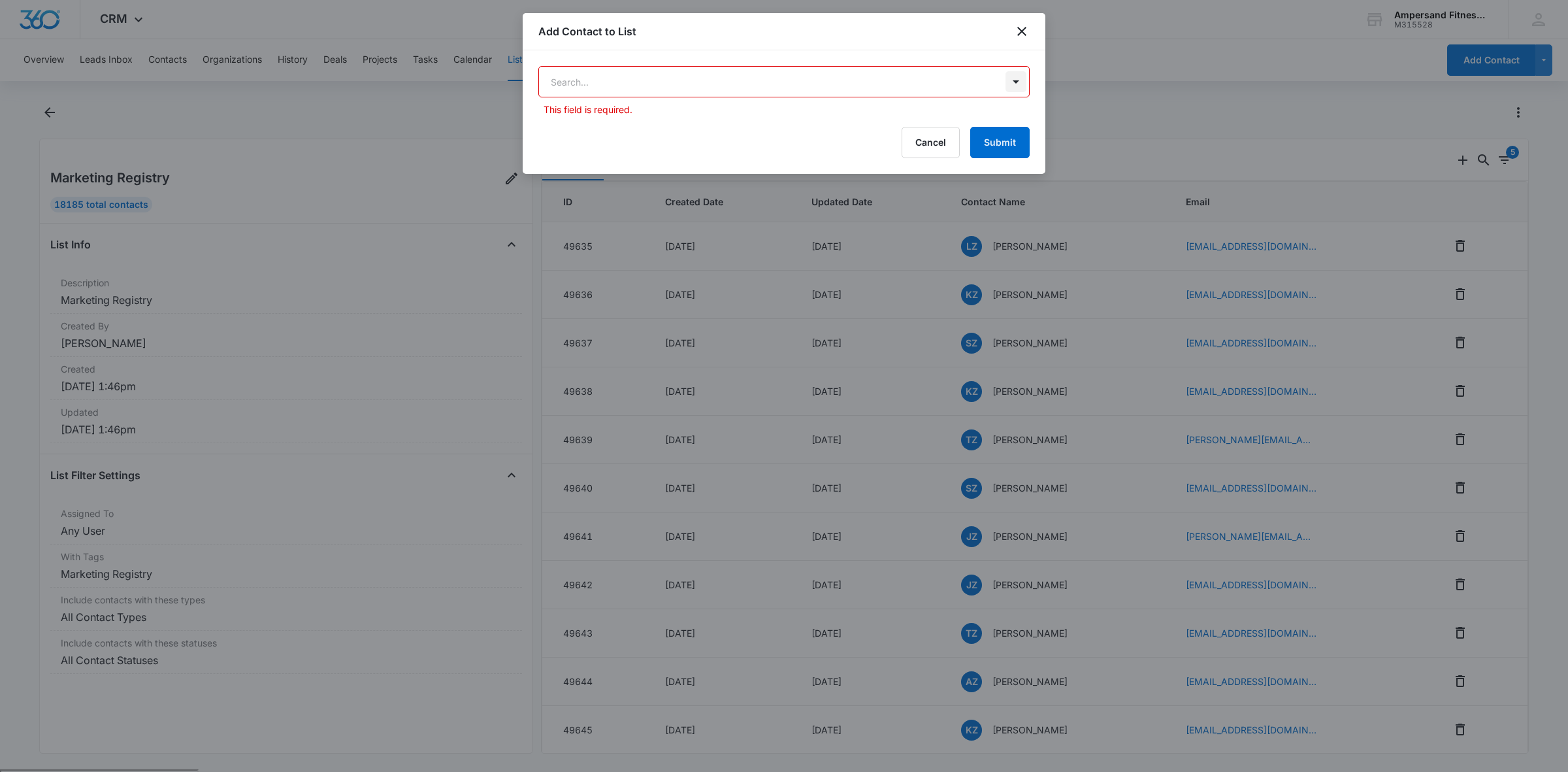
click at [1018, 87] on body "CRM Apps Reputation Forms CRM Email Social POS Content Ads Intelligence Files B…" at bounding box center [784, 437] width 1568 height 873
click at [1018, 85] on div at bounding box center [784, 386] width 1568 height 772
click at [1018, 85] on body "CRM Apps Reputation Forms CRM Email Social POS Content Ads Intelligence Files B…" at bounding box center [784, 437] width 1568 height 873
click at [880, 122] on div "No Results" at bounding box center [784, 127] width 491 height 24
click at [1024, 29] on div at bounding box center [784, 386] width 1568 height 772
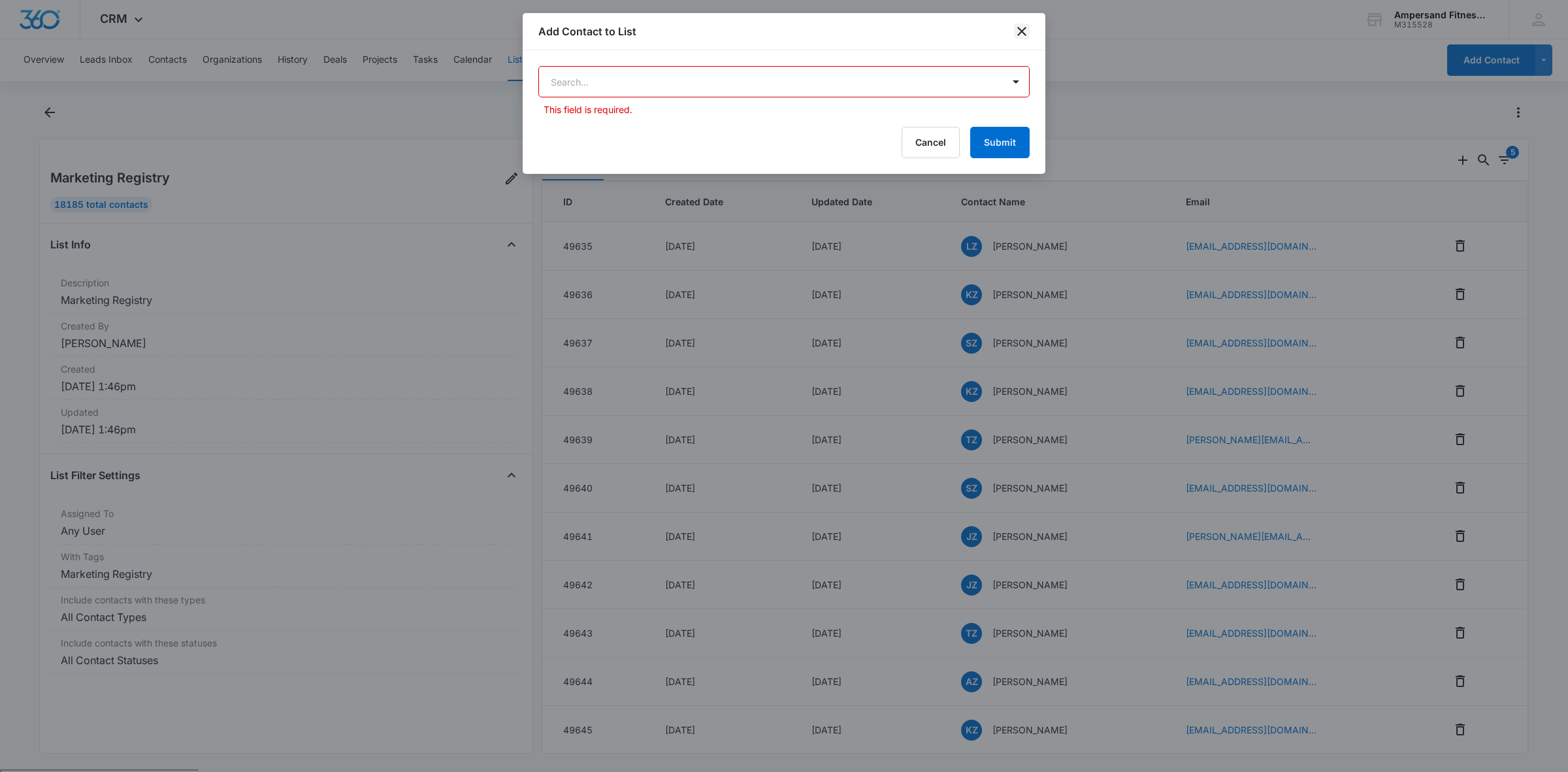
click at [1028, 33] on icon "close" at bounding box center [1022, 31] width 16 height 16
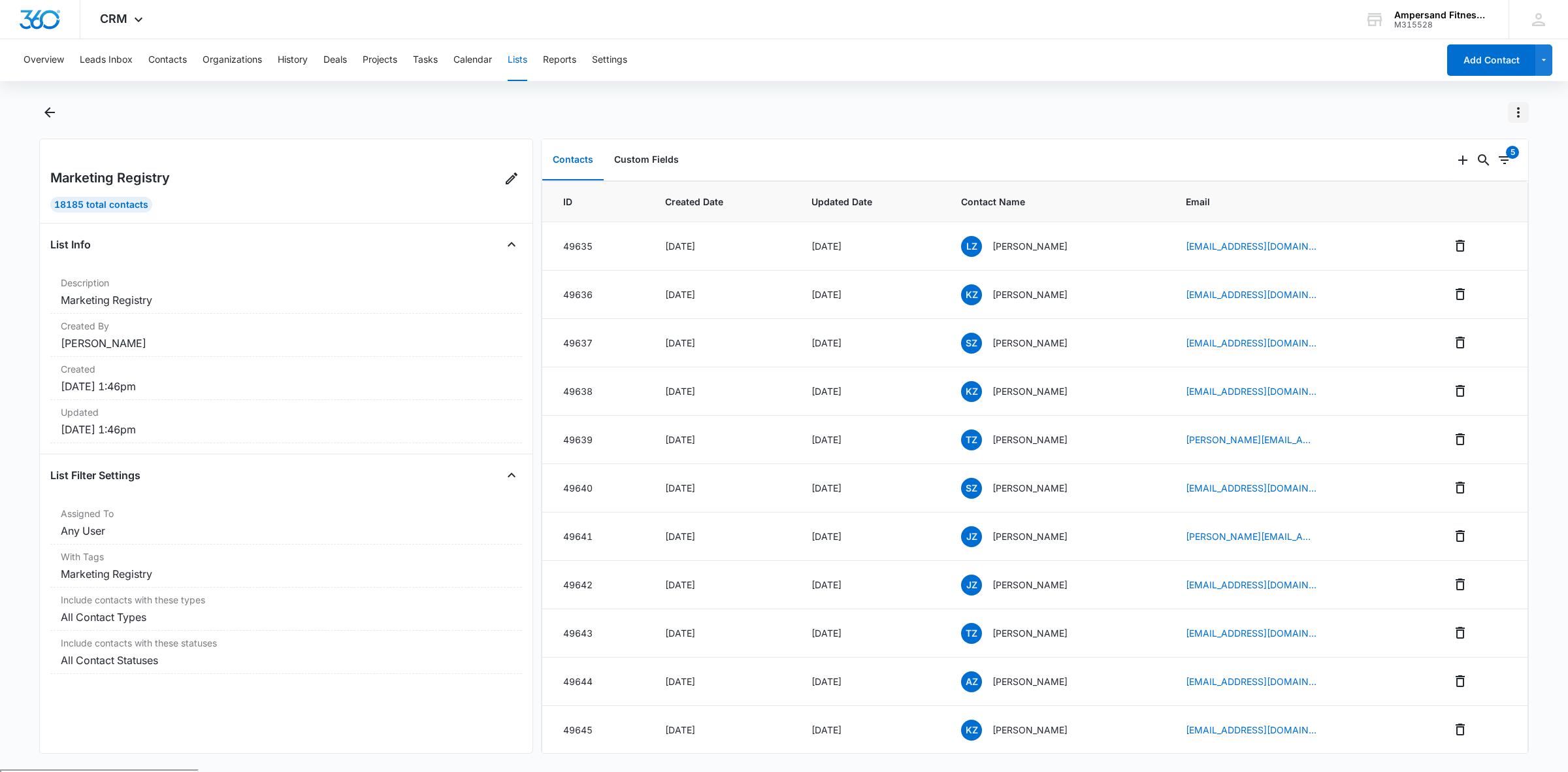
click at [1515, 115] on icon "Actions" at bounding box center [1518, 112] width 16 height 16
click at [1495, 145] on div "Assign to Email List" at bounding box center [1456, 149] width 82 height 9
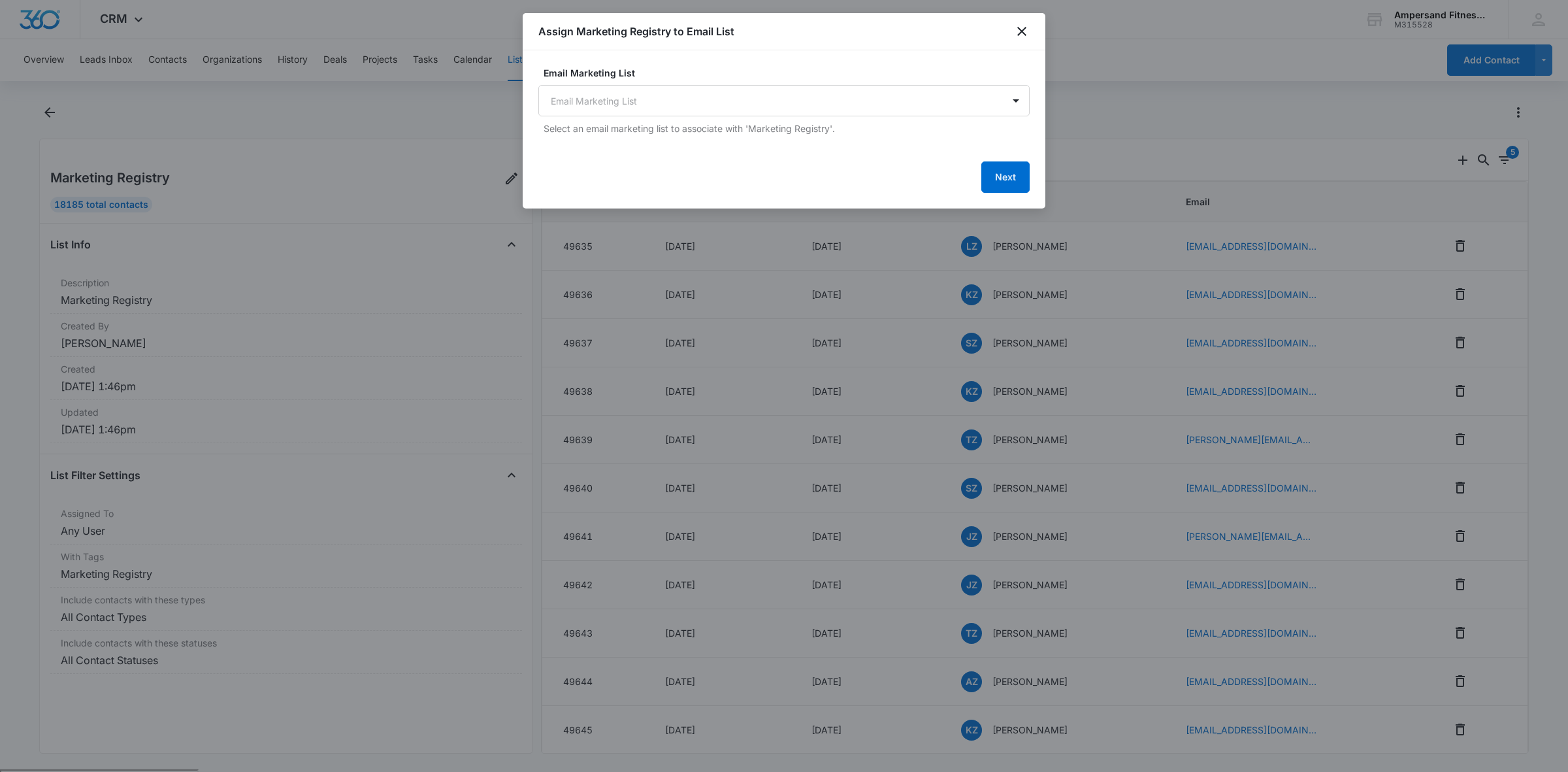
click at [1030, 33] on div "Assign Marketing Registry to Email List" at bounding box center [784, 32] width 523 height 37
click at [1024, 27] on icon "close" at bounding box center [1022, 31] width 9 height 9
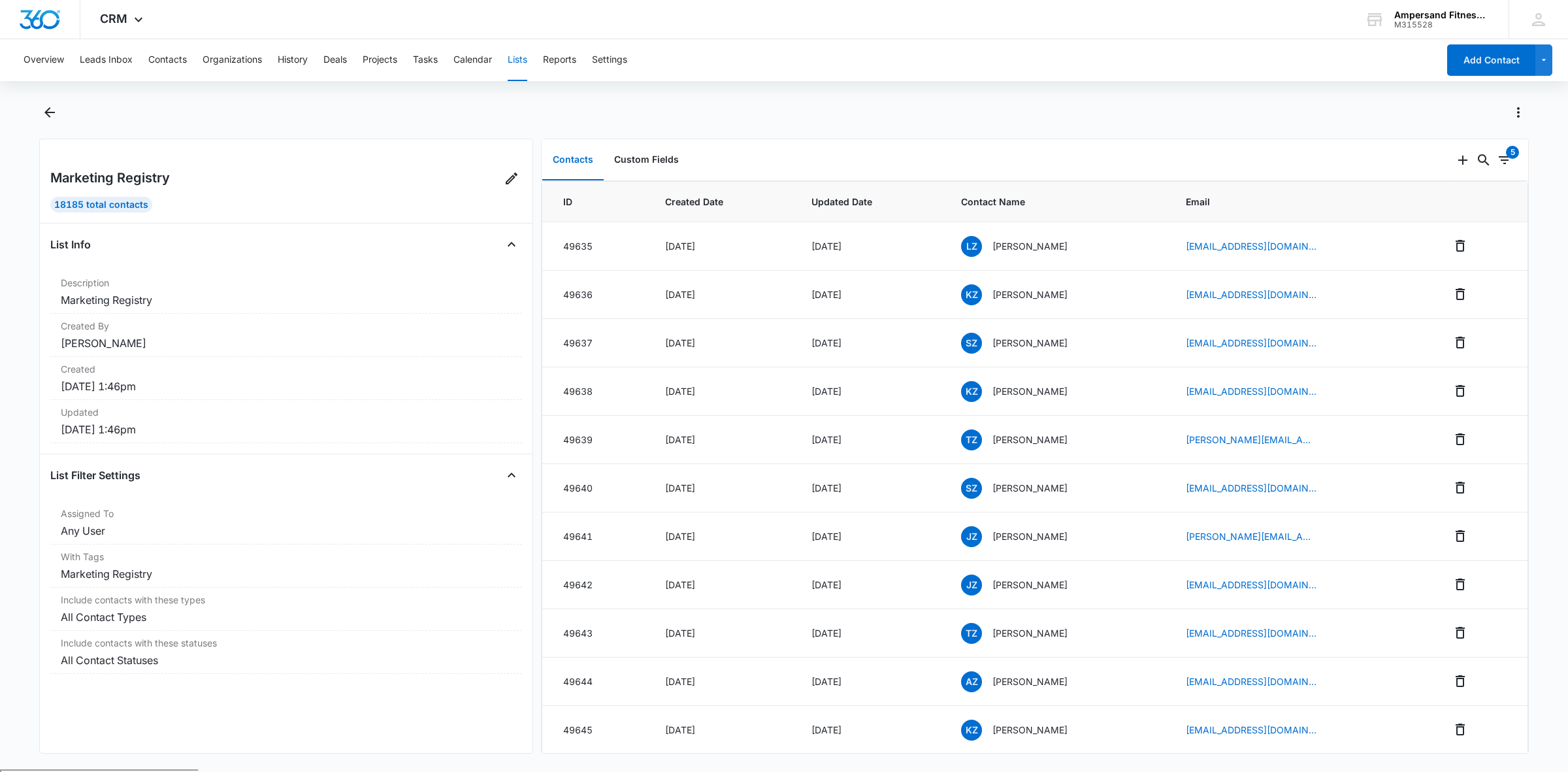
click at [62, 113] on div at bounding box center [784, 121] width 1490 height 37
click at [53, 112] on icon "Back" at bounding box center [49, 112] width 11 height 11
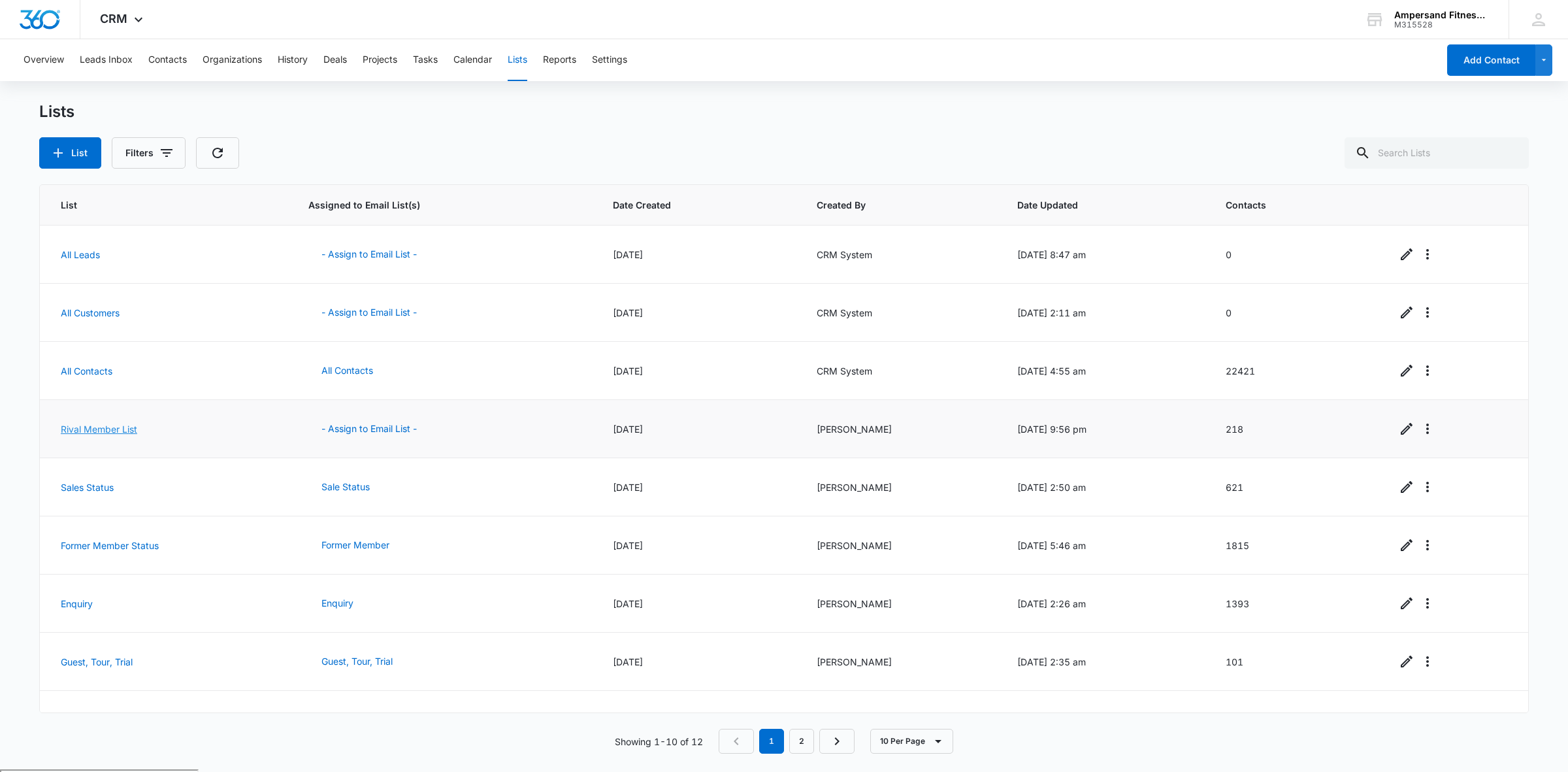
click at [99, 429] on link "Rival Member List" at bounding box center [99, 428] width 76 height 11
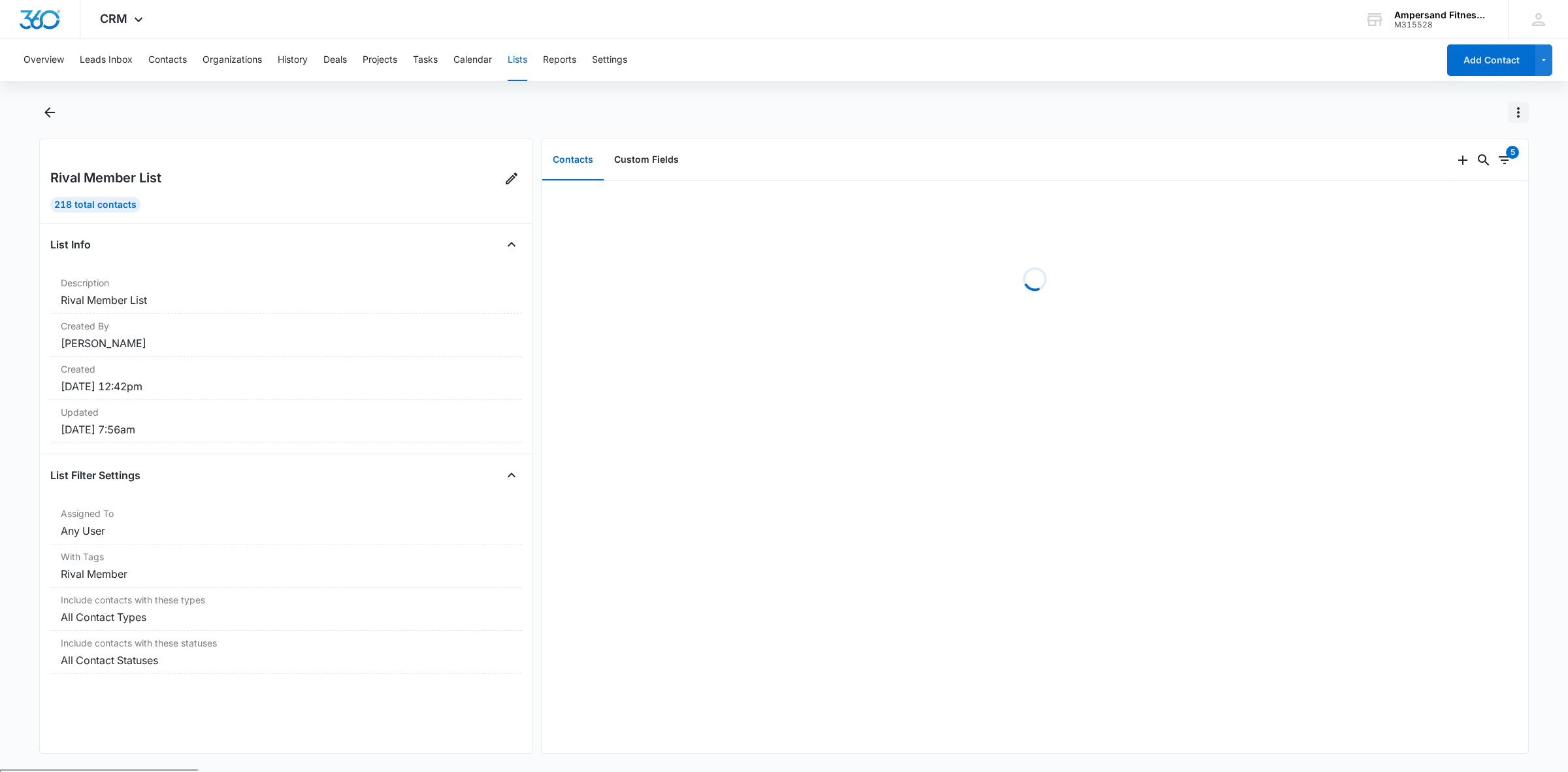
click at [1516, 119] on icon "Actions" at bounding box center [1518, 112] width 16 height 16
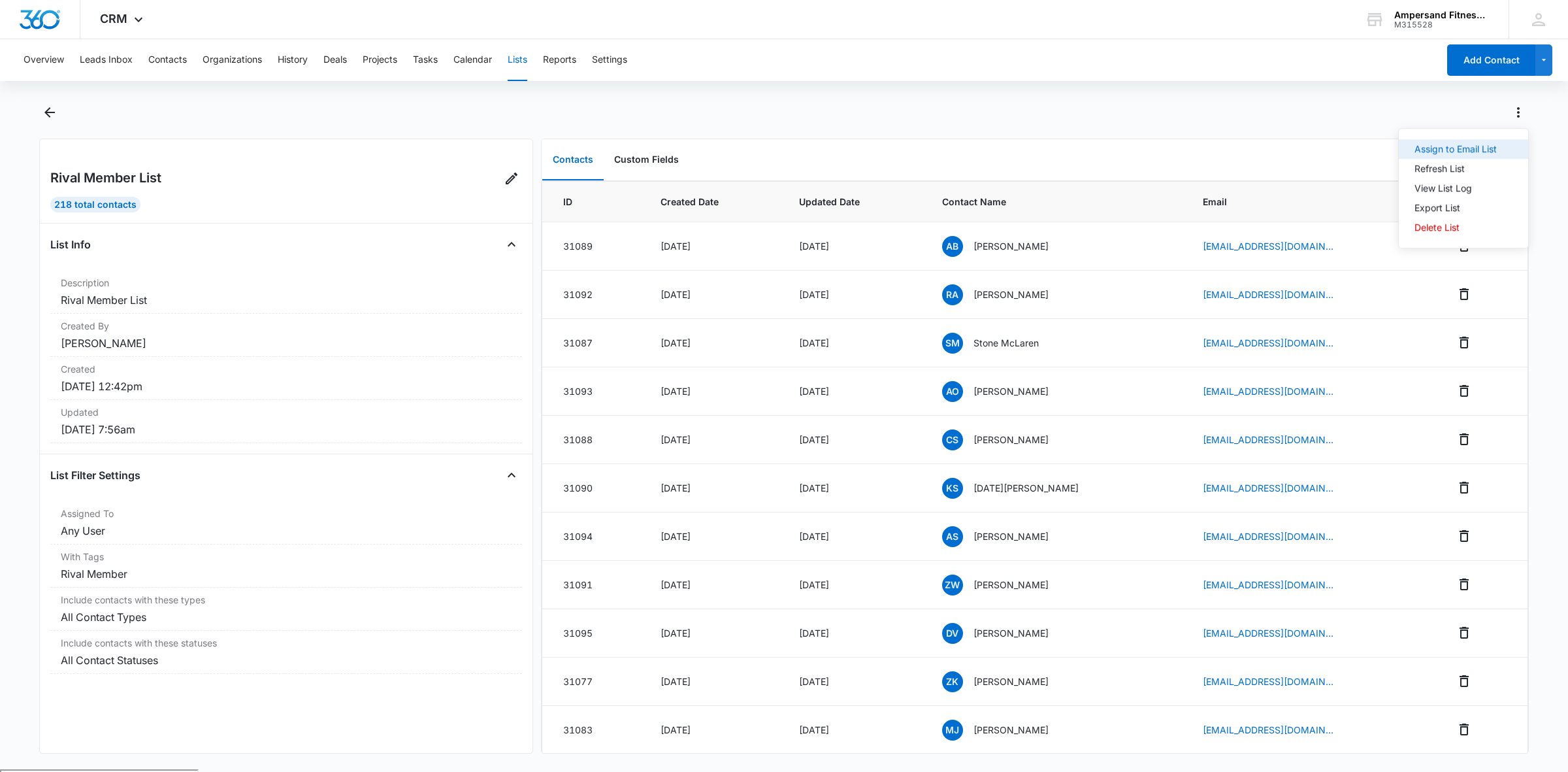
click at [1464, 142] on button "Assign to Email List" at bounding box center [1464, 149] width 130 height 20
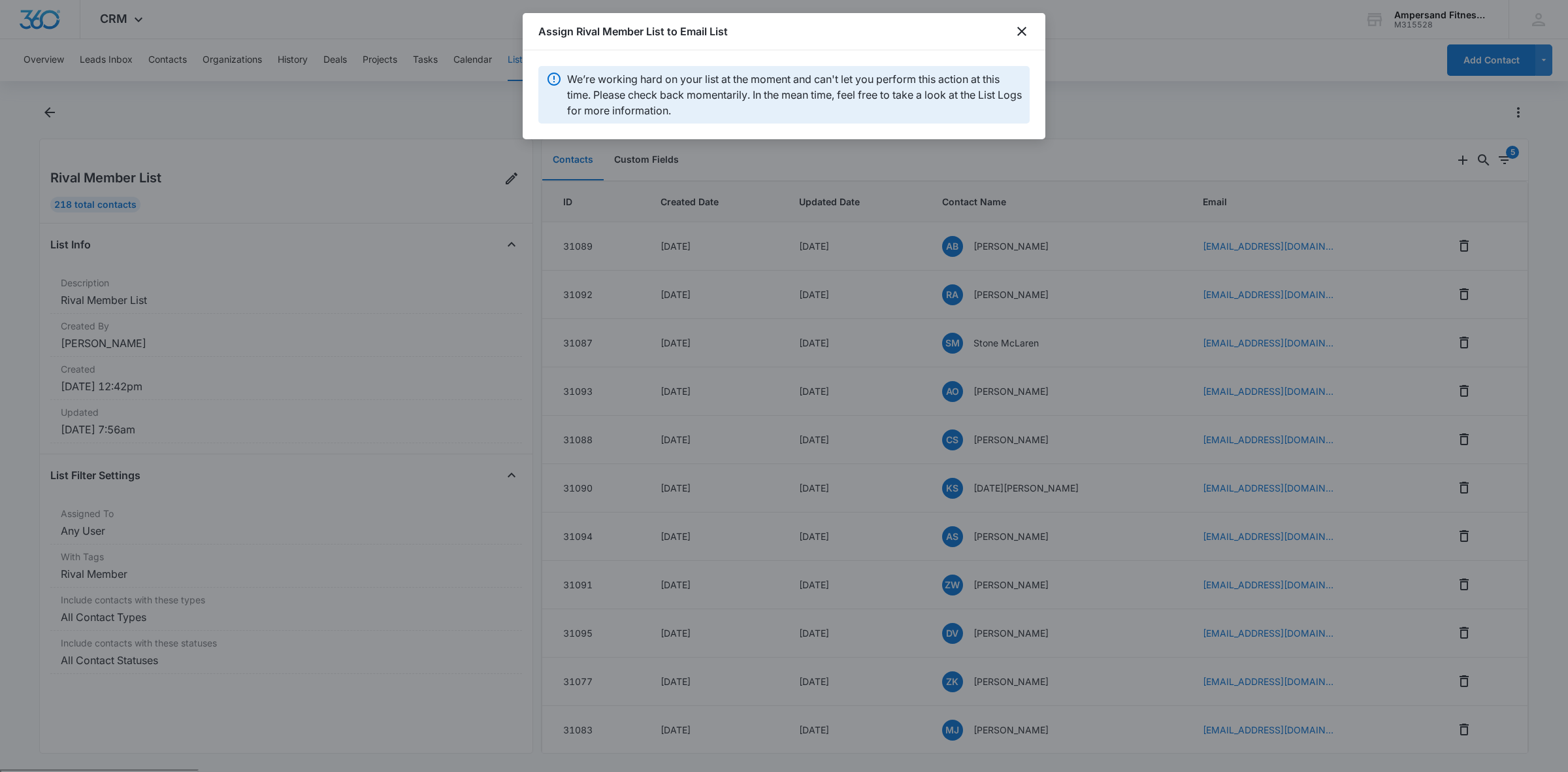
click at [301, 469] on div at bounding box center [784, 386] width 1568 height 772
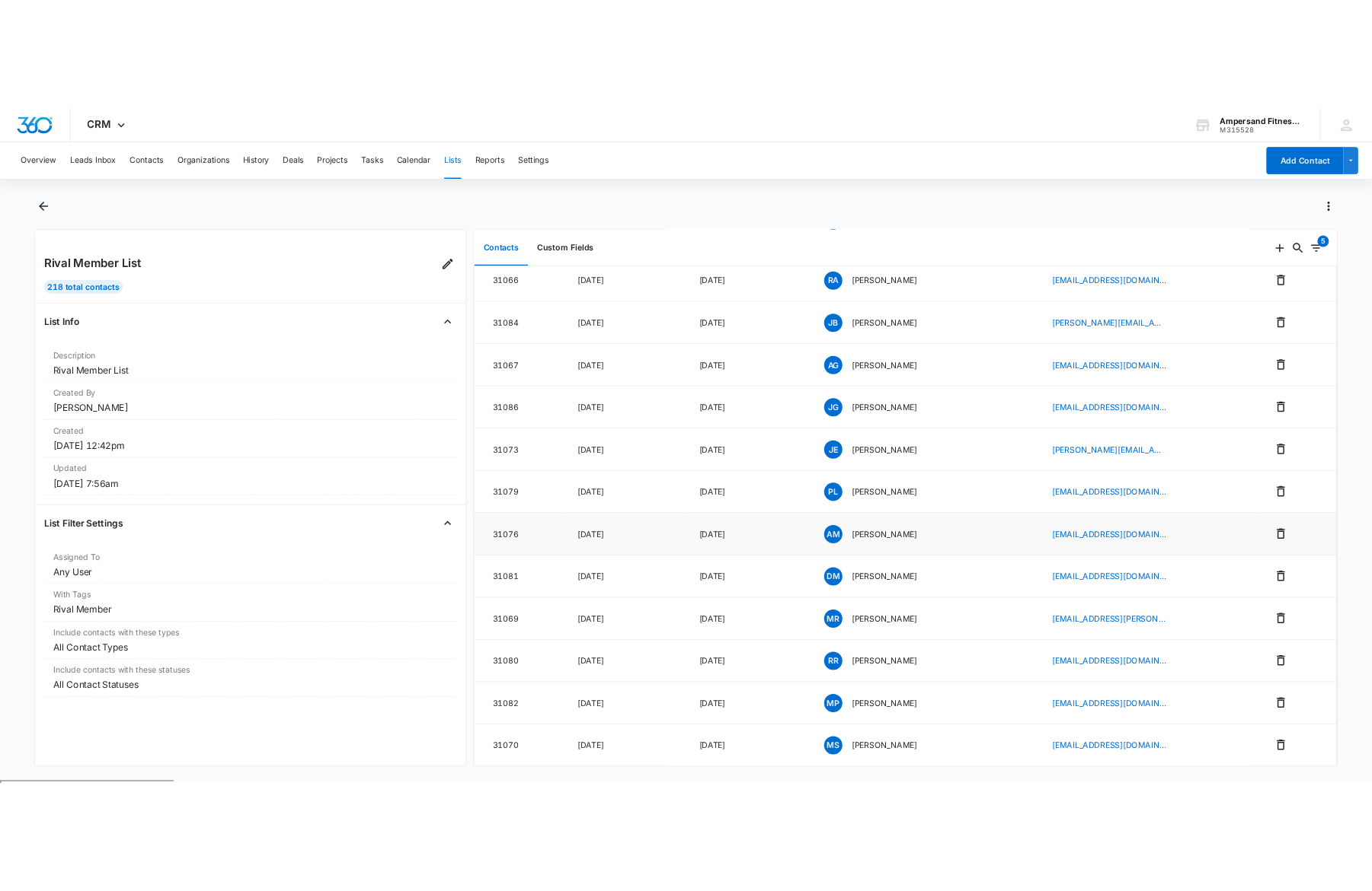
scroll to position [887, 0]
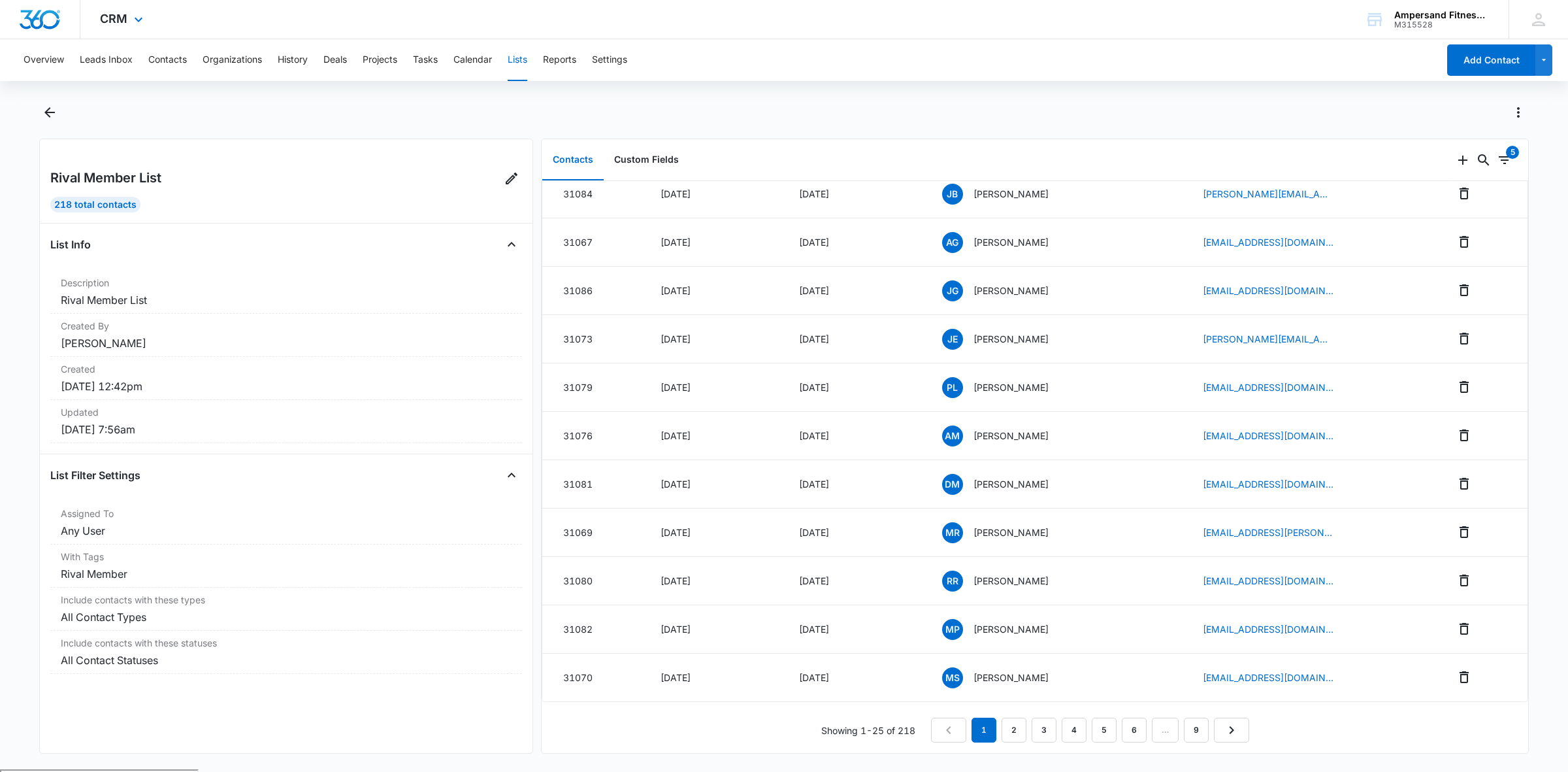
click at [313, 22] on div "CRM Apps Reputation Forms CRM Email Social POS Content Ads Intelligence Files B…" at bounding box center [784, 19] width 1568 height 39
click at [172, 64] on button "Contacts" at bounding box center [167, 60] width 38 height 42
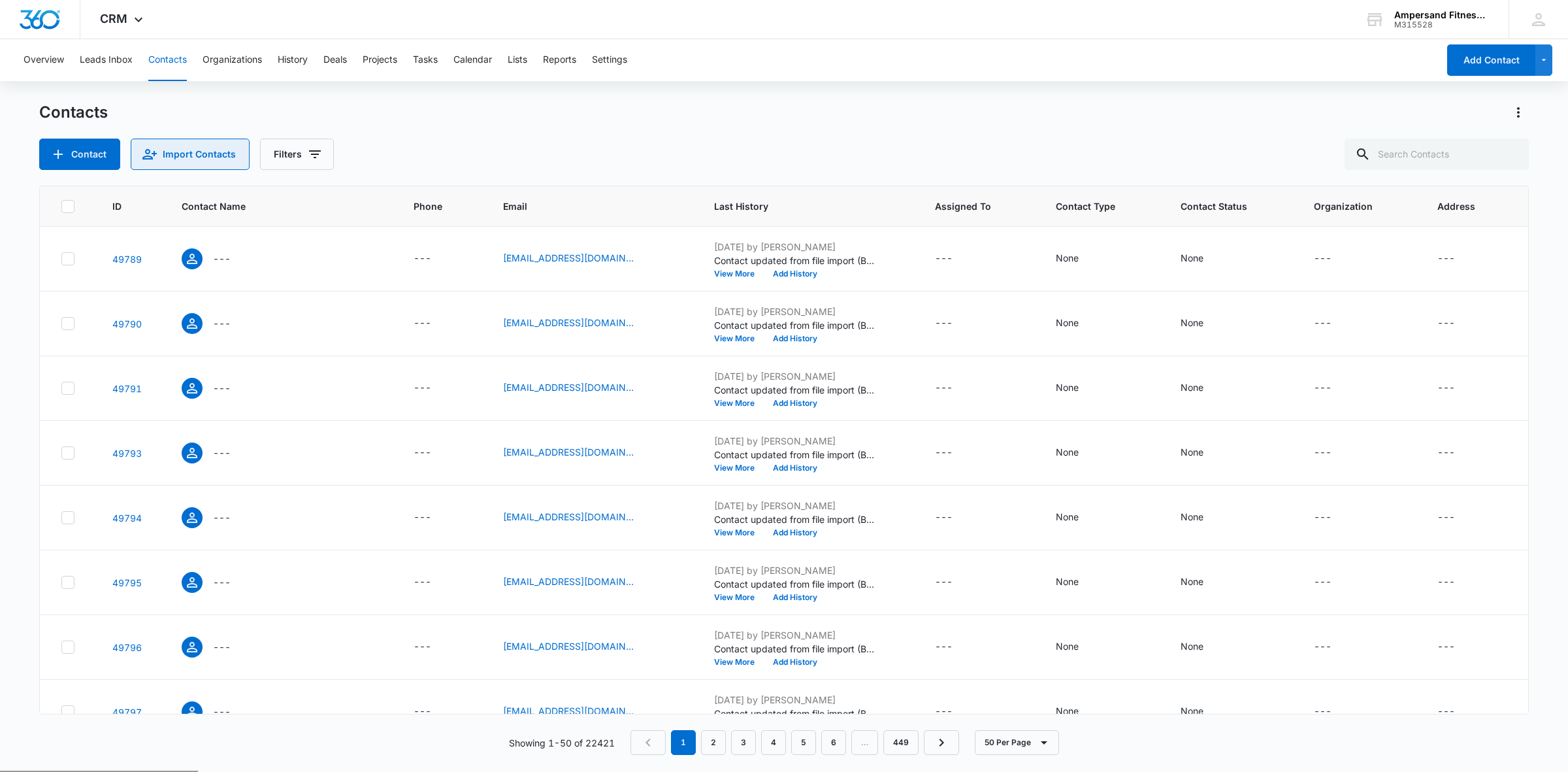
click at [181, 156] on button "Import Contacts" at bounding box center [190, 155] width 119 height 32
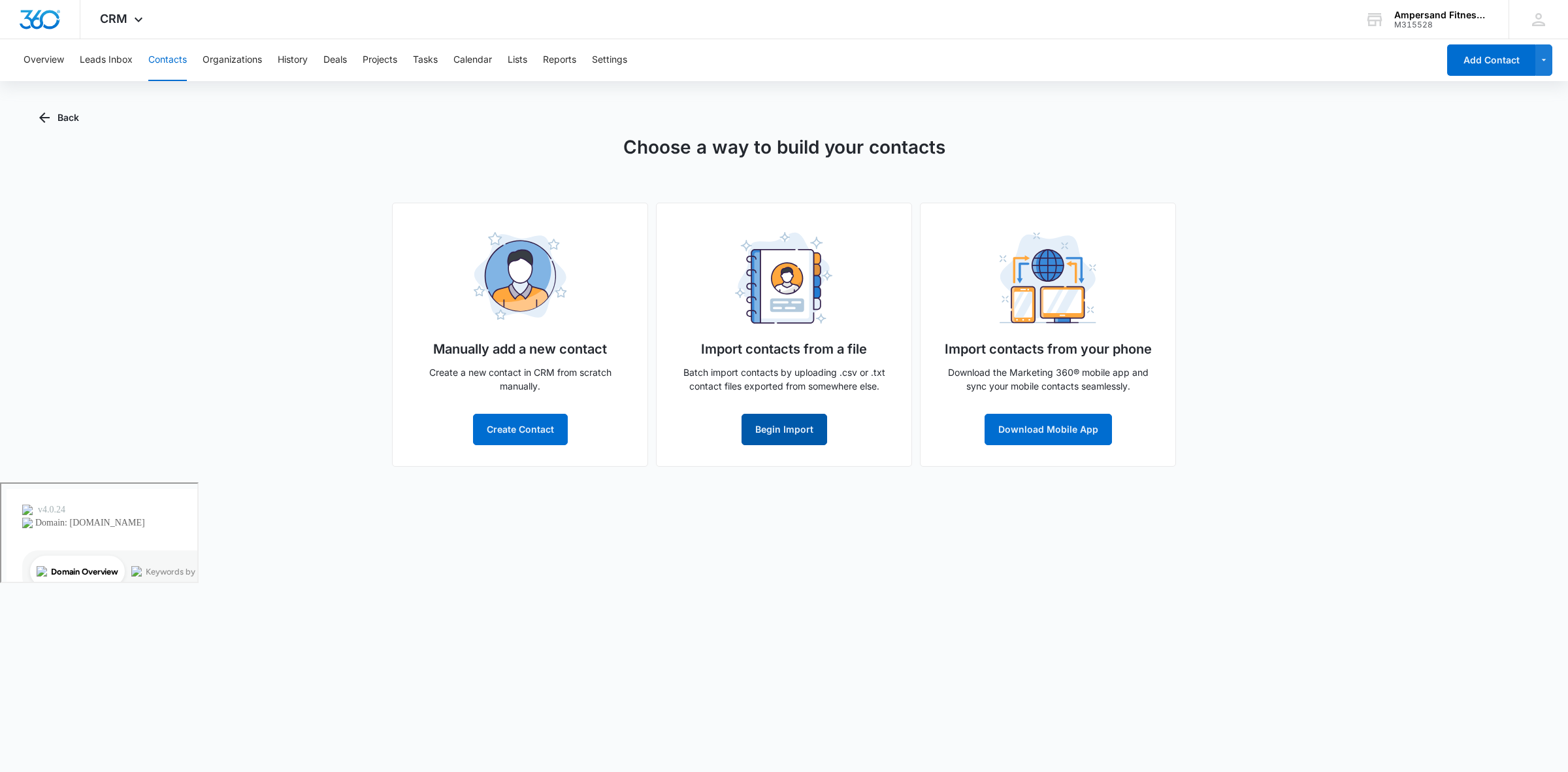
click at [782, 422] on button "Begin Import" at bounding box center [784, 430] width 86 height 32
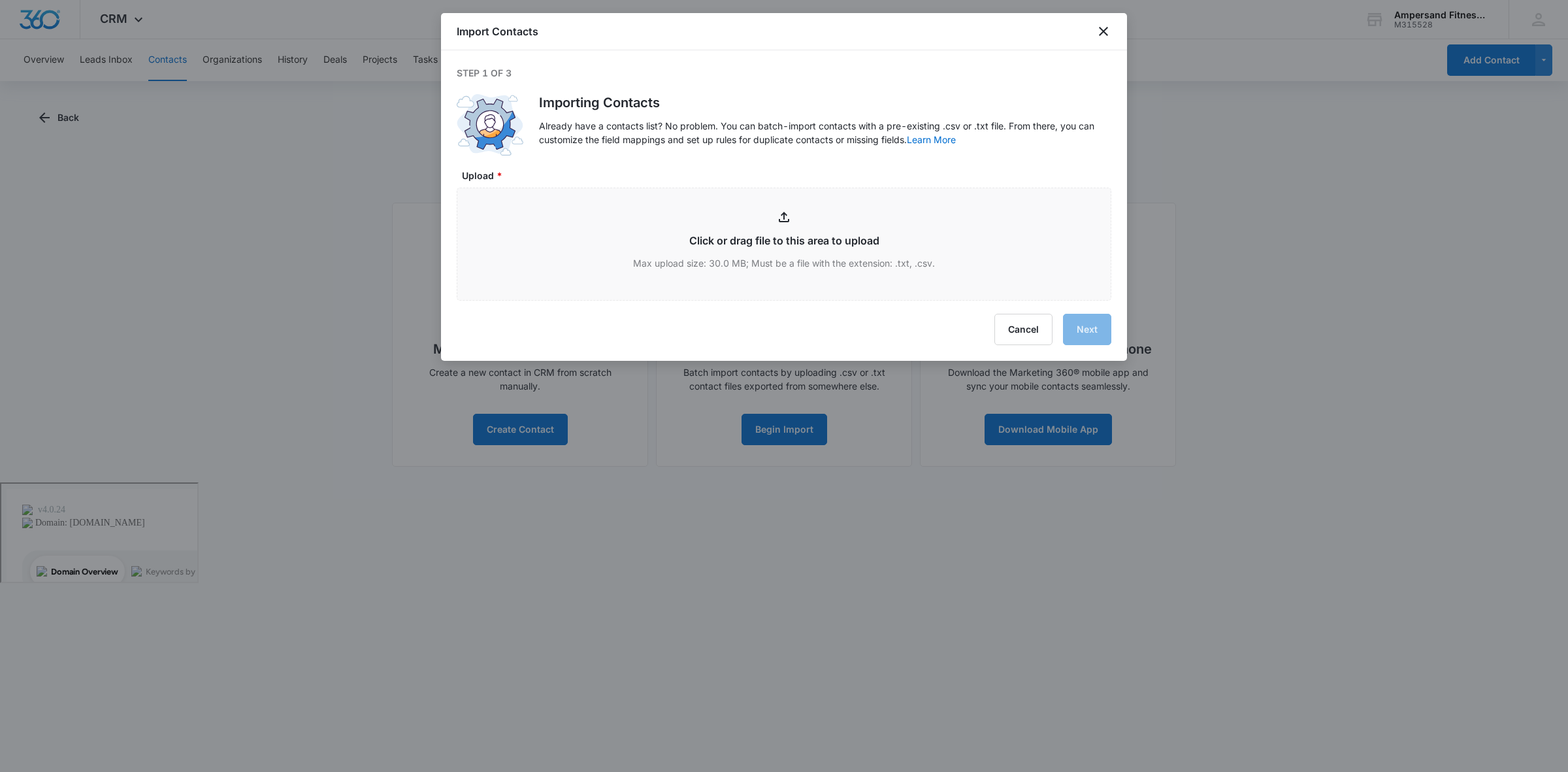
type input "C:\fakepath\Week two.csv"
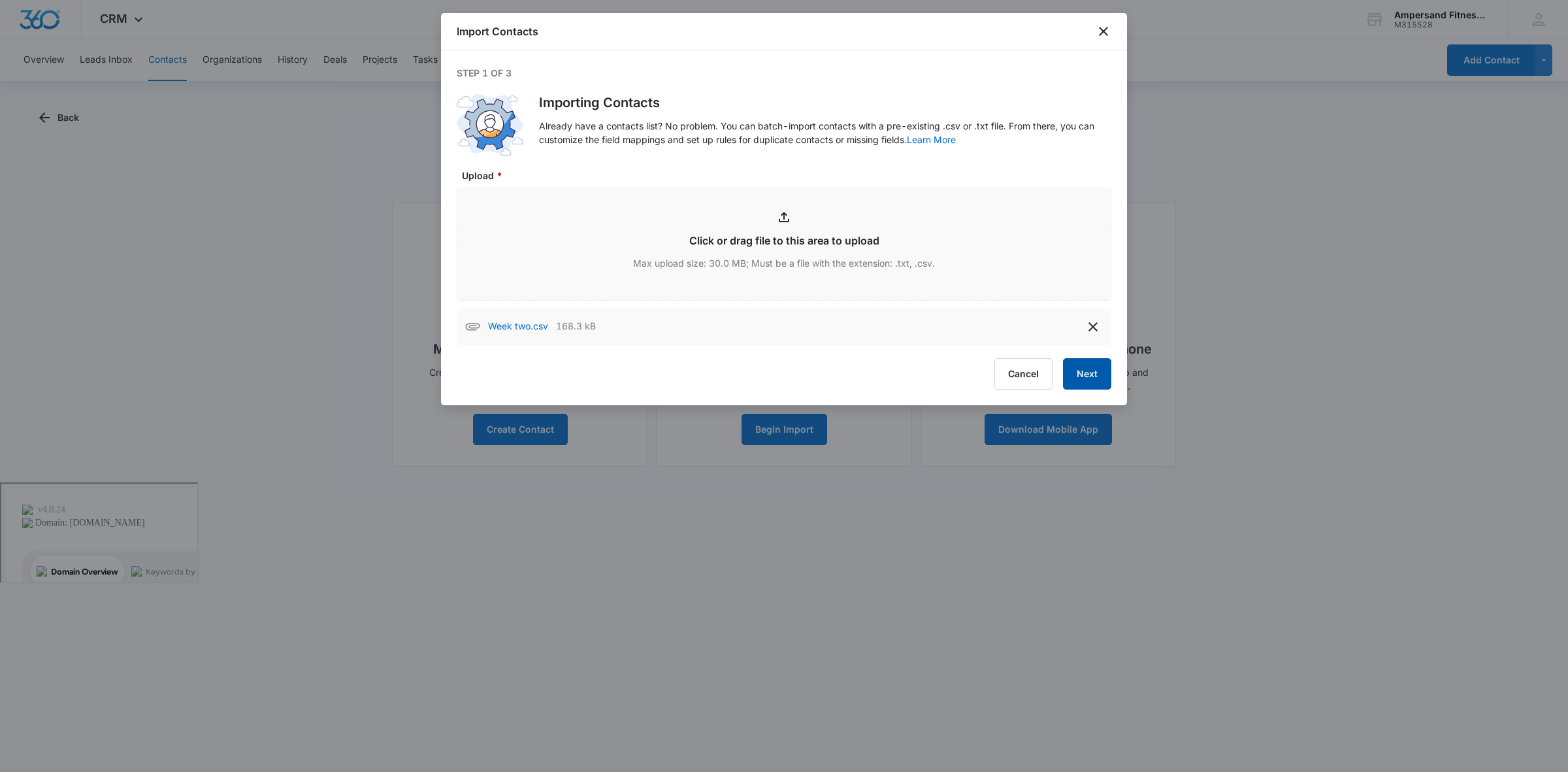
click at [1100, 365] on button "Next" at bounding box center [1087, 374] width 48 height 32
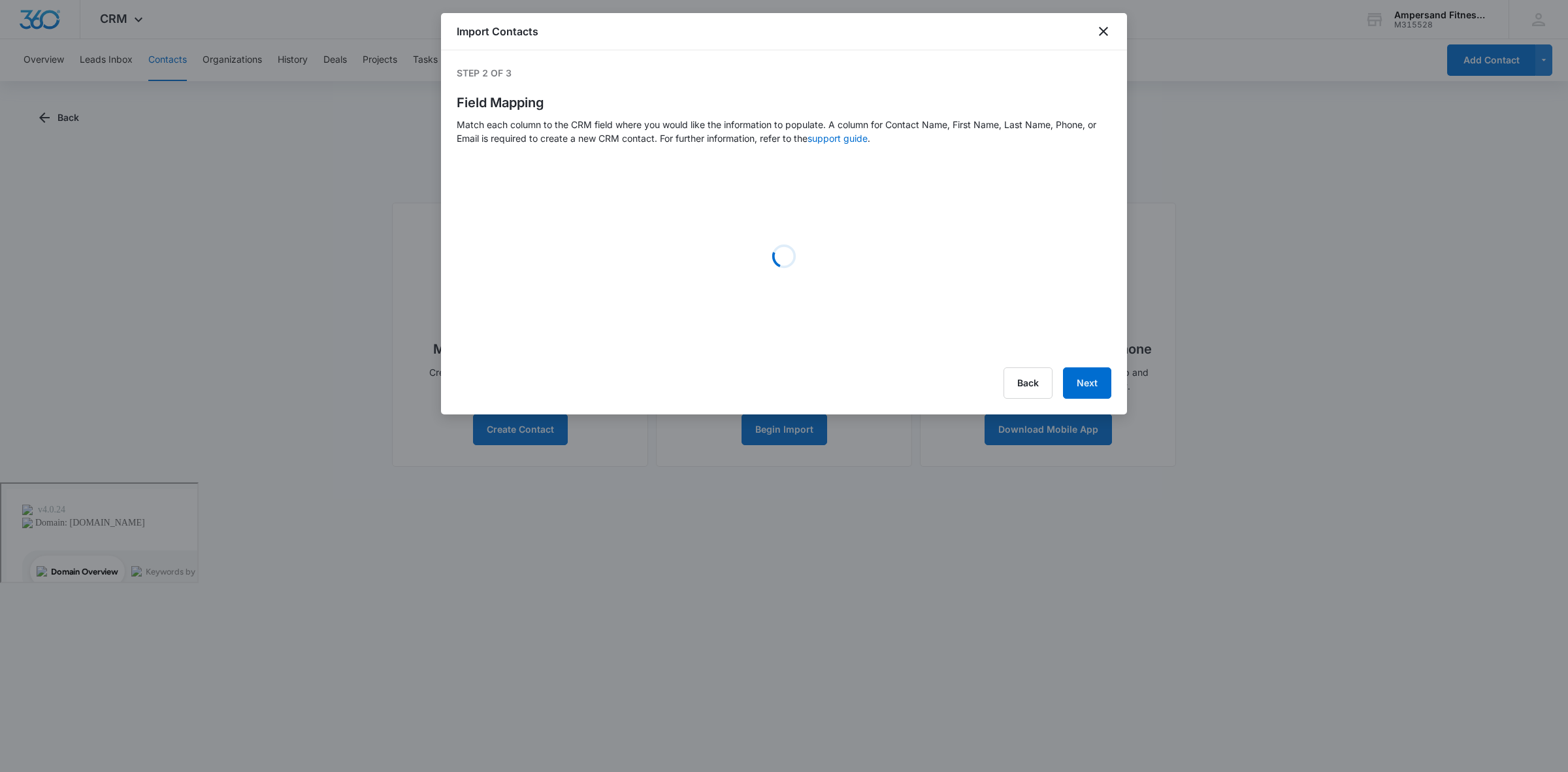
select select "79"
select select "78"
select select "185"
select select "tags"
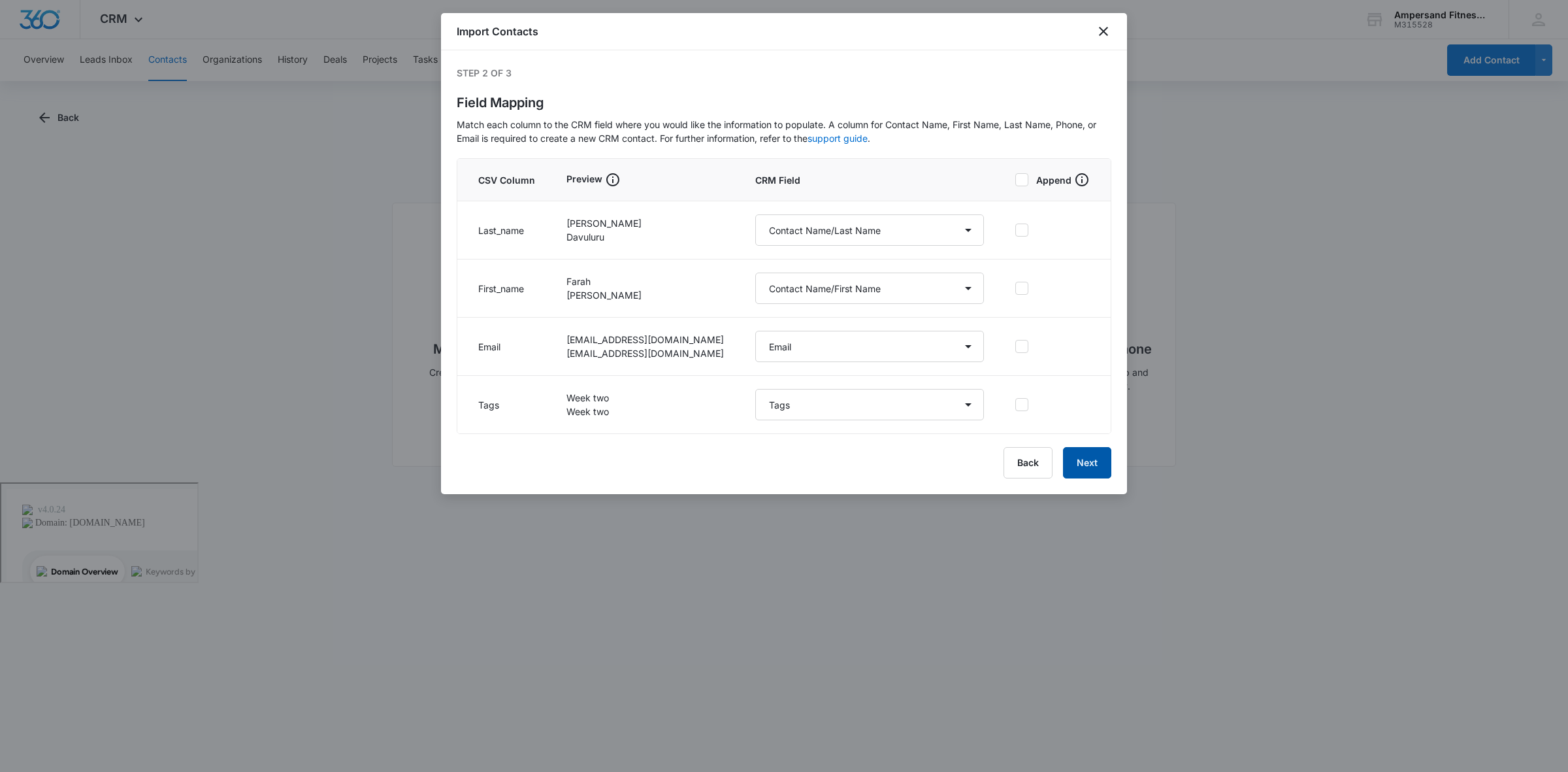
click at [1096, 453] on button "Next" at bounding box center [1087, 463] width 48 height 32
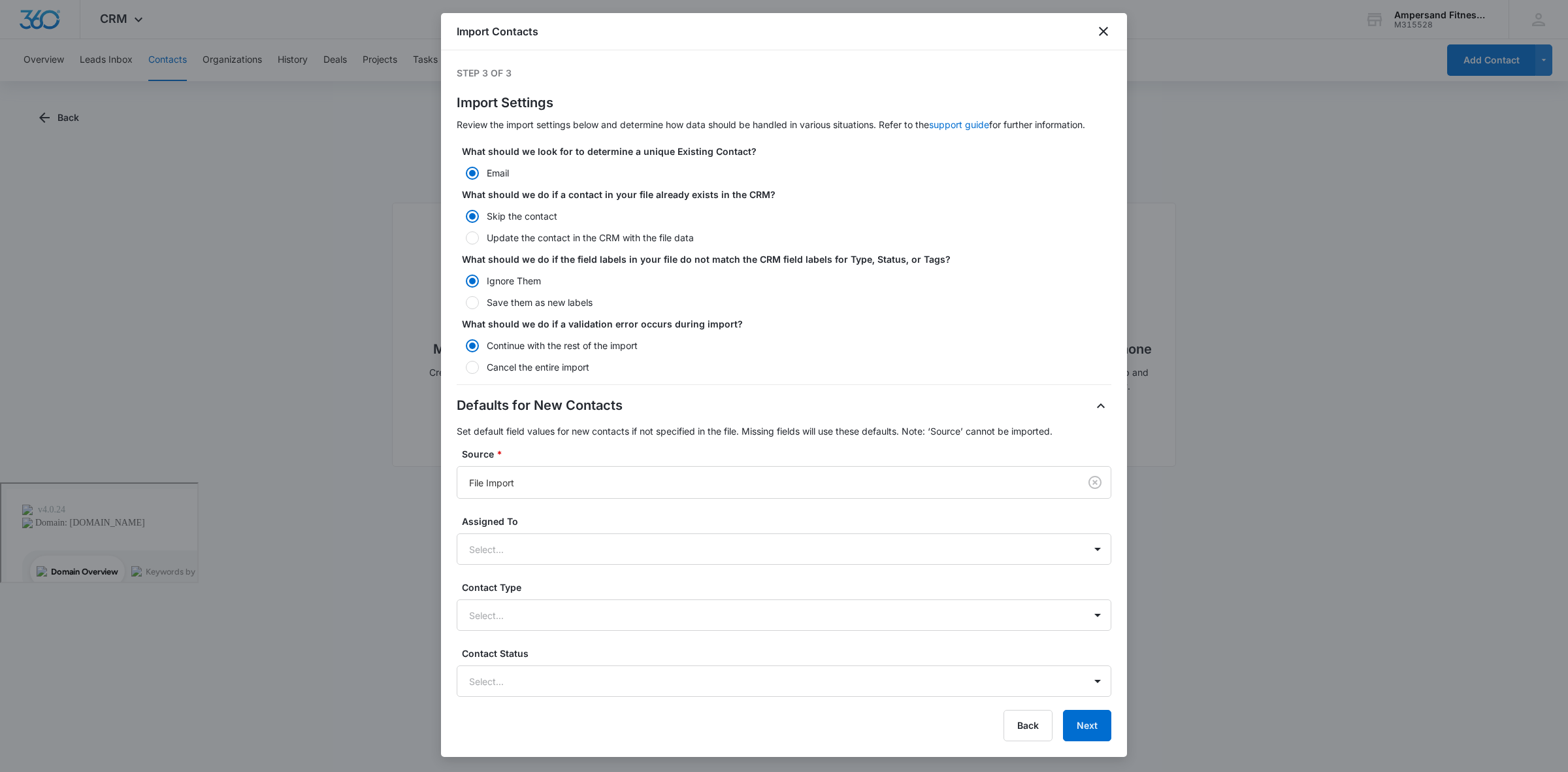
click at [589, 236] on label "Update the contact in the CRM with the file data" at bounding box center [784, 237] width 655 height 14
click at [466, 236] on input "Update the contact in the CRM with the file data" at bounding box center [461, 238] width 9 height 9
radio input "false"
radio input "true"
click at [1086, 735] on button "Next" at bounding box center [1087, 726] width 48 height 32
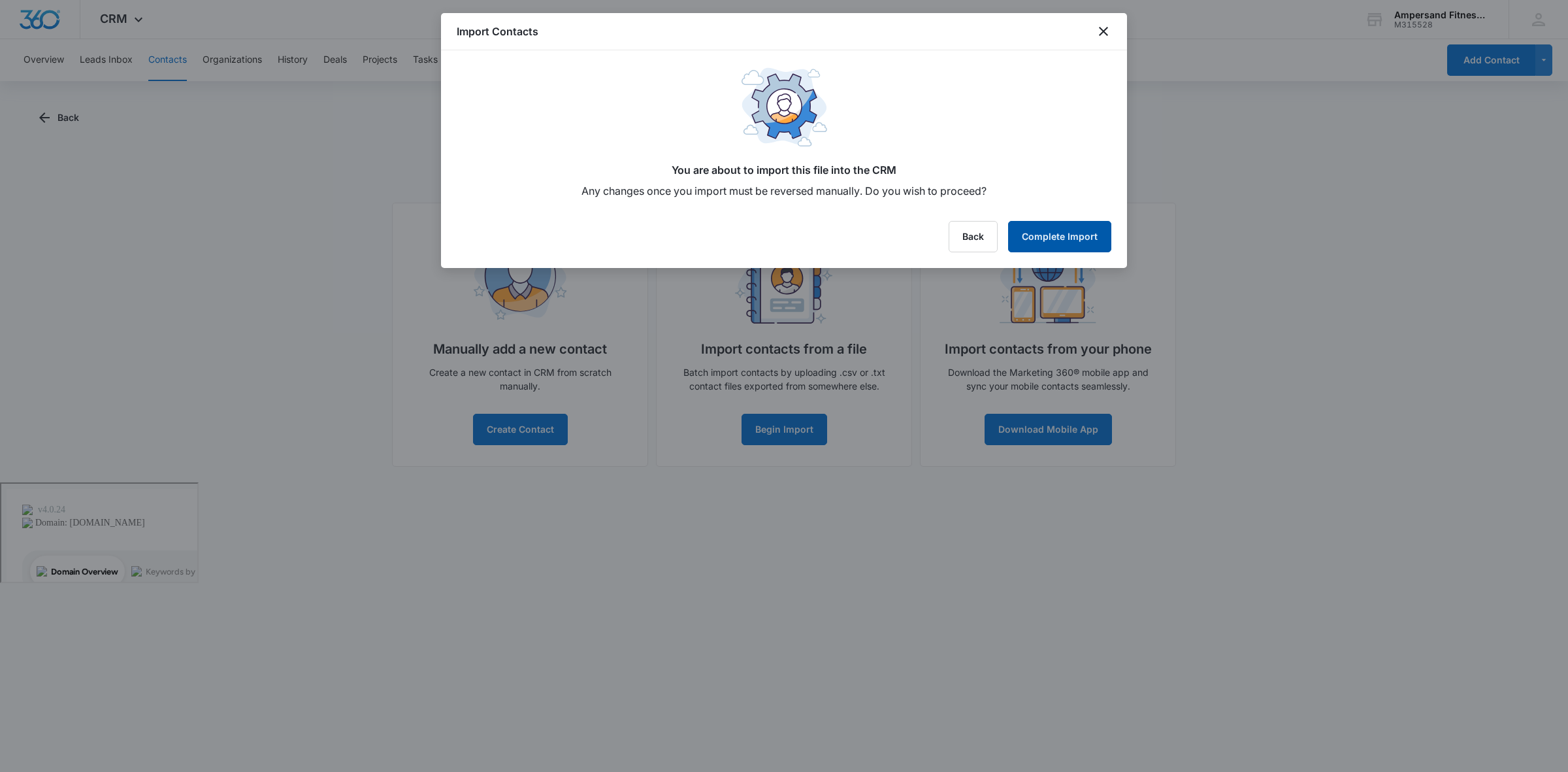
click at [1075, 230] on button "Complete Import" at bounding box center [1060, 237] width 103 height 32
